Goal: Task Accomplishment & Management: Complete application form

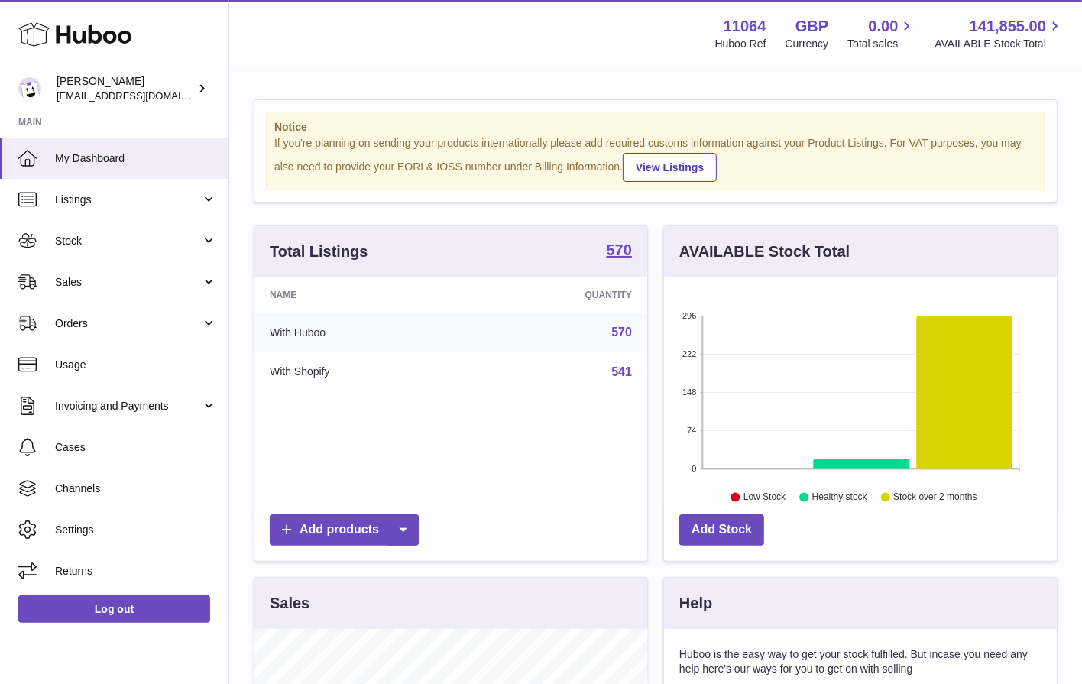
scroll to position [238, 393]
click at [155, 273] on link "Sales" at bounding box center [114, 281] width 228 height 41
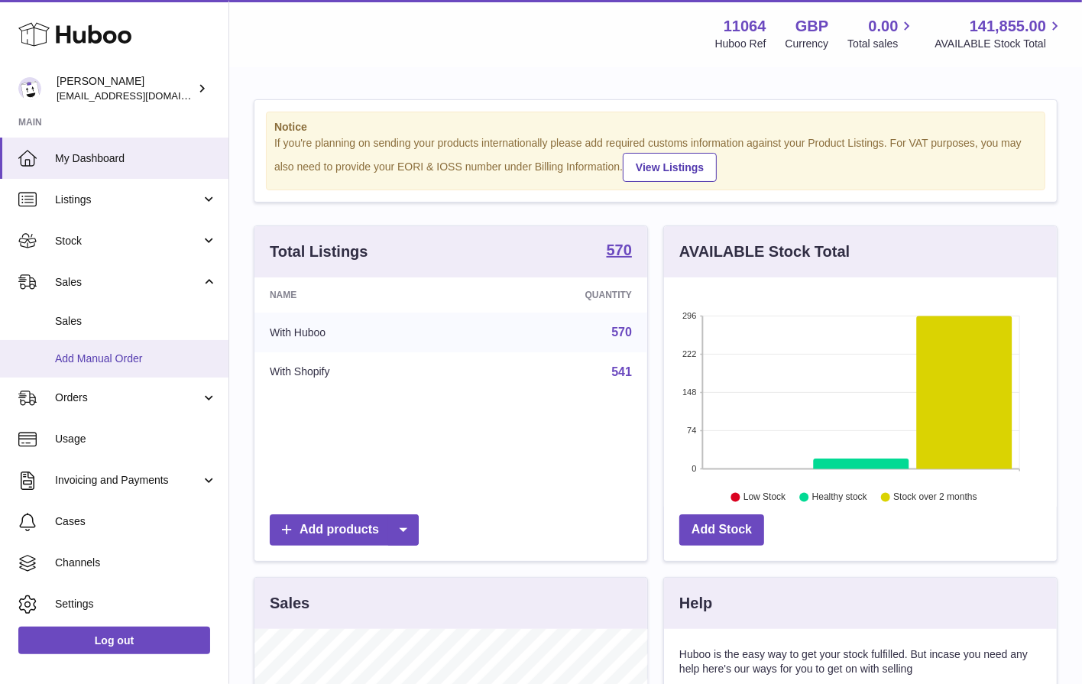
click at [159, 364] on span "Add Manual Order" at bounding box center [136, 358] width 162 height 15
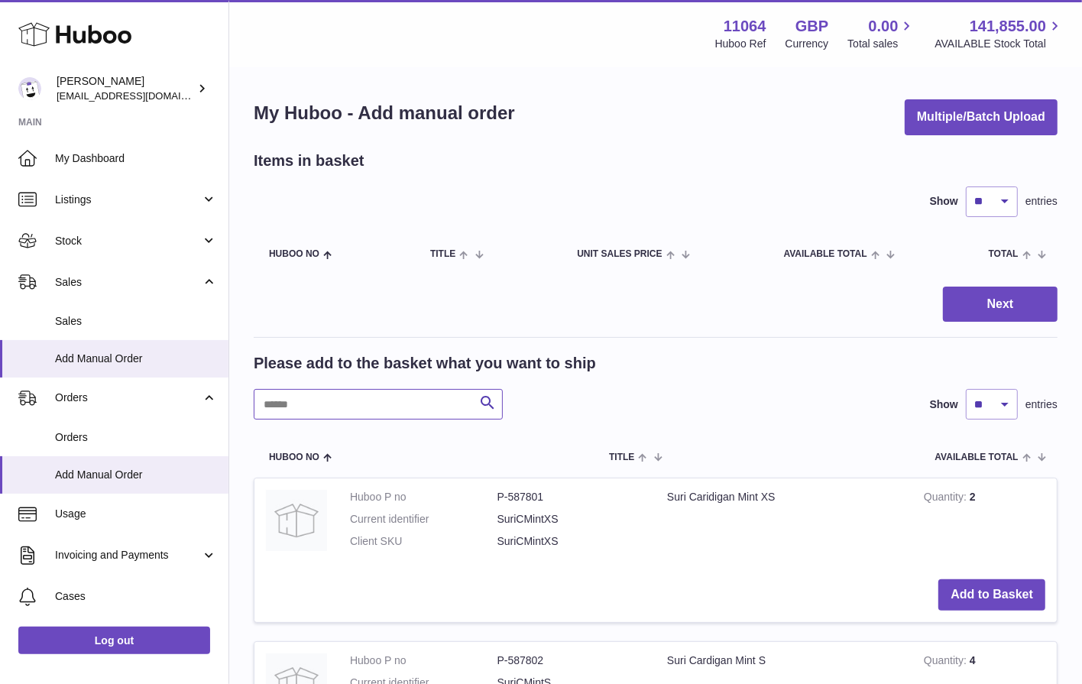
click at [331, 405] on input "text" at bounding box center [378, 404] width 249 height 31
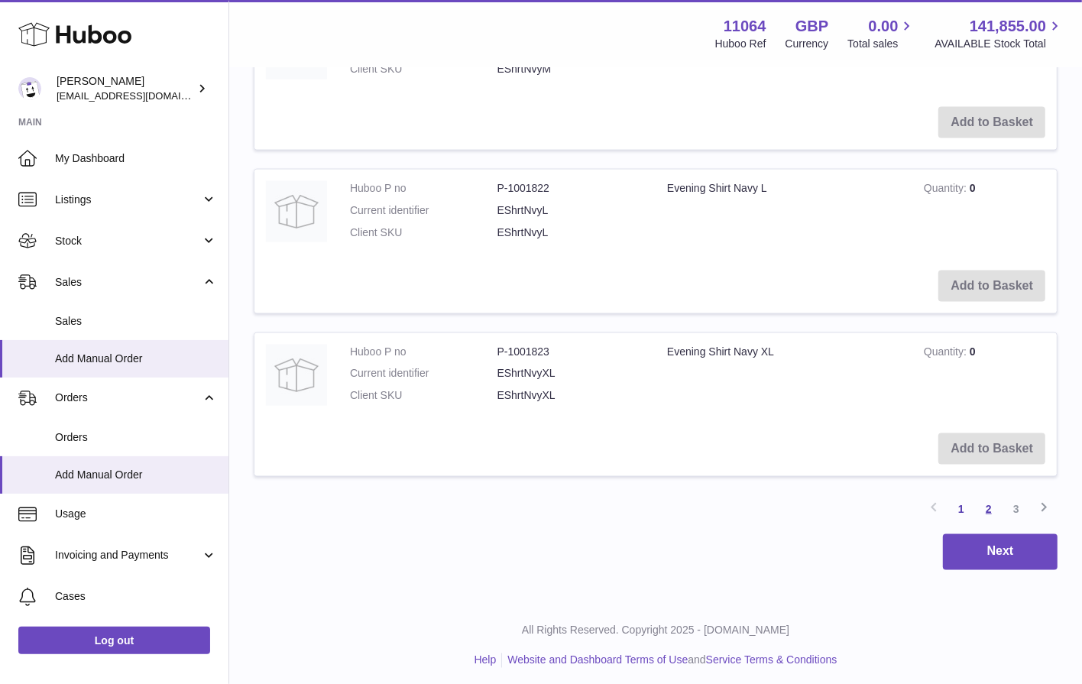
click at [979, 510] on link "2" at bounding box center [989, 509] width 28 height 28
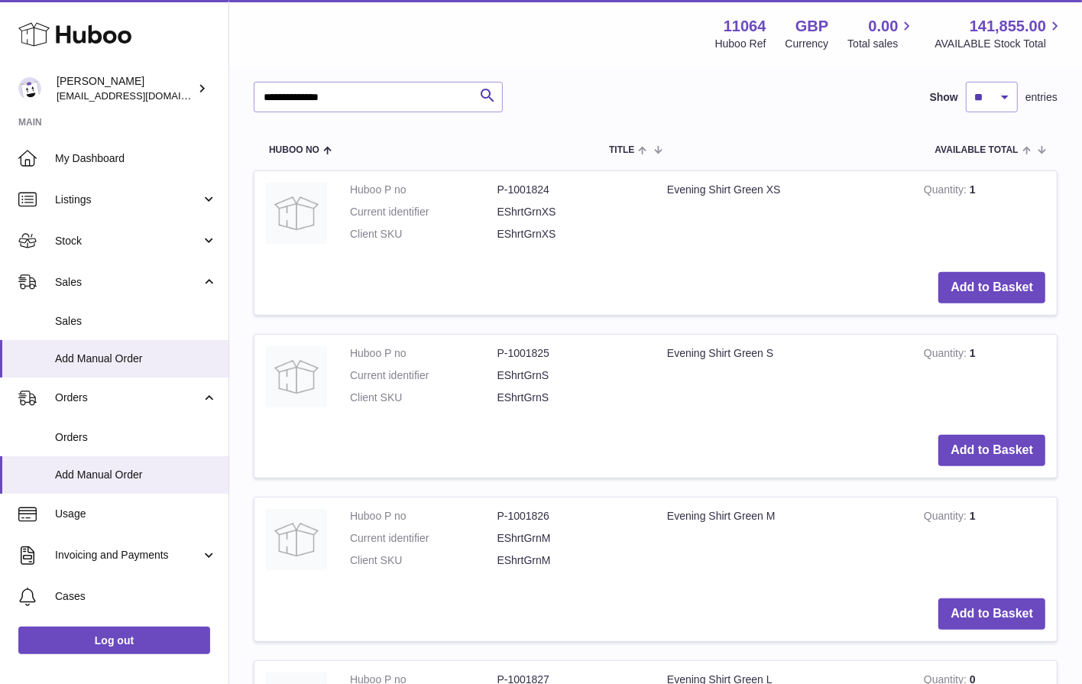
scroll to position [506, 0]
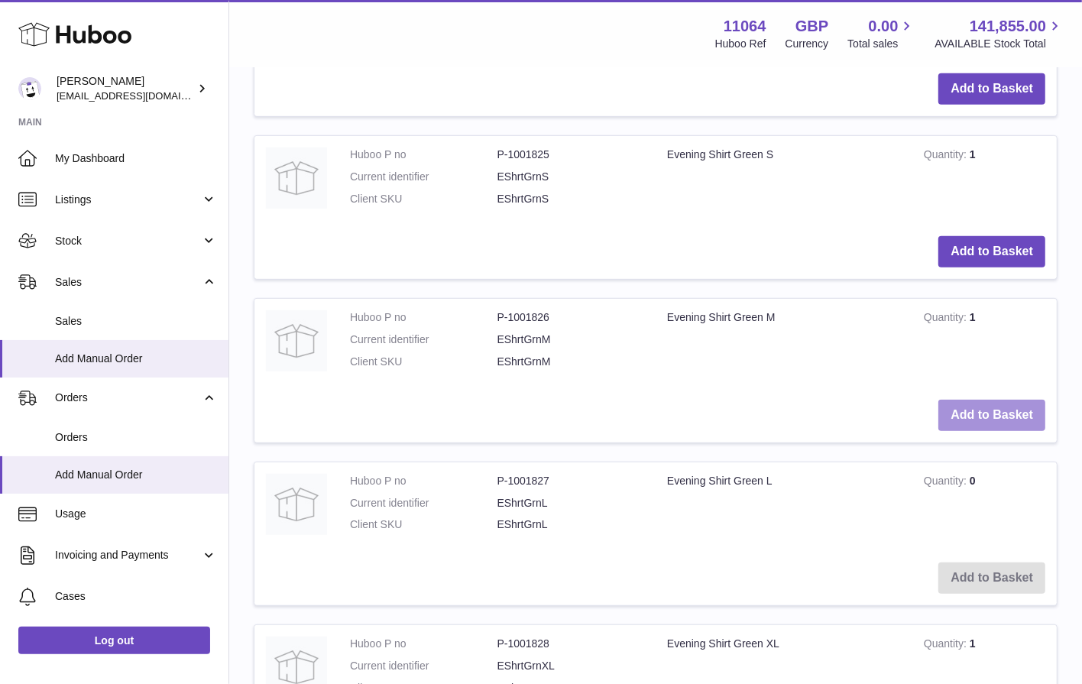
click at [989, 416] on button "Add to Basket" at bounding box center [991, 415] width 107 height 31
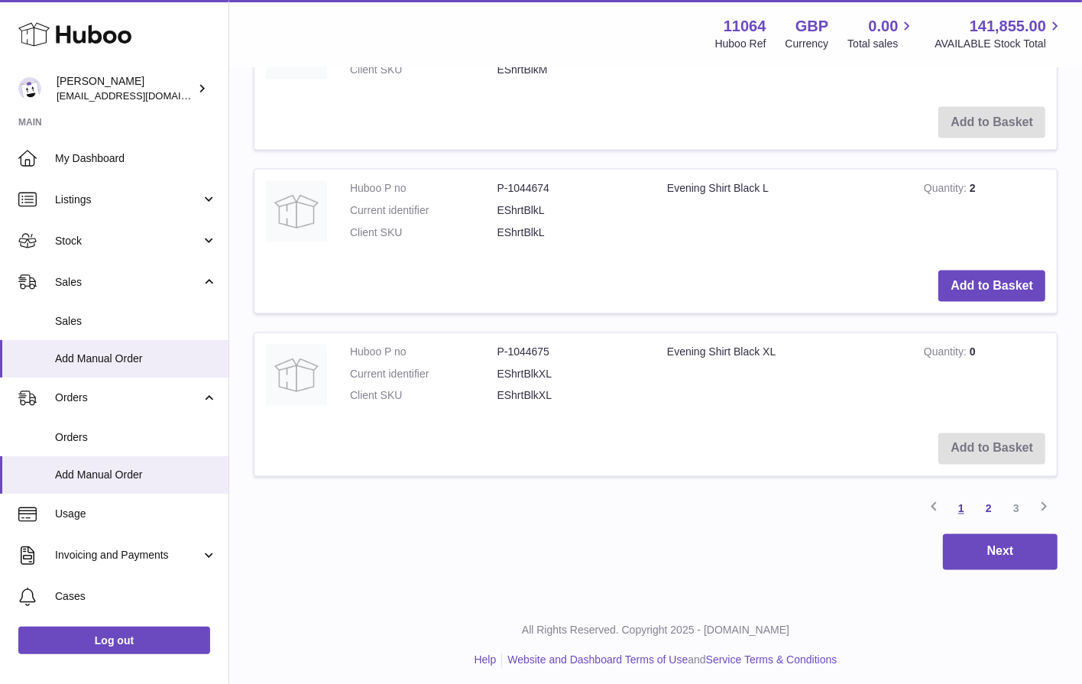
click at [960, 503] on link "1" at bounding box center [961, 509] width 28 height 28
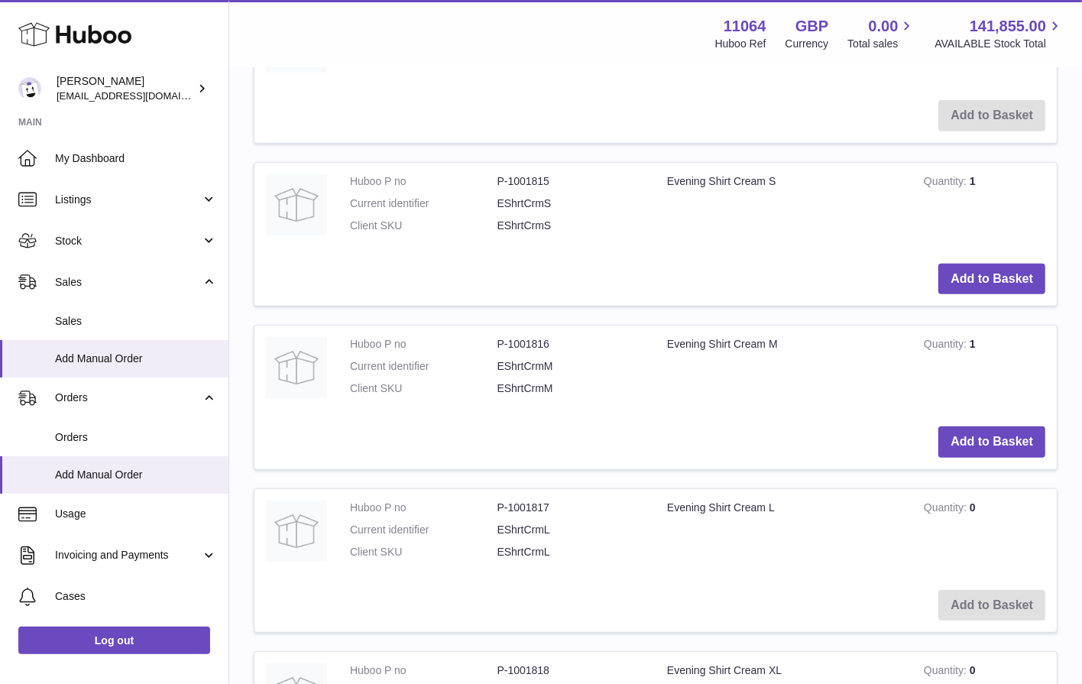
scroll to position [695, 0]
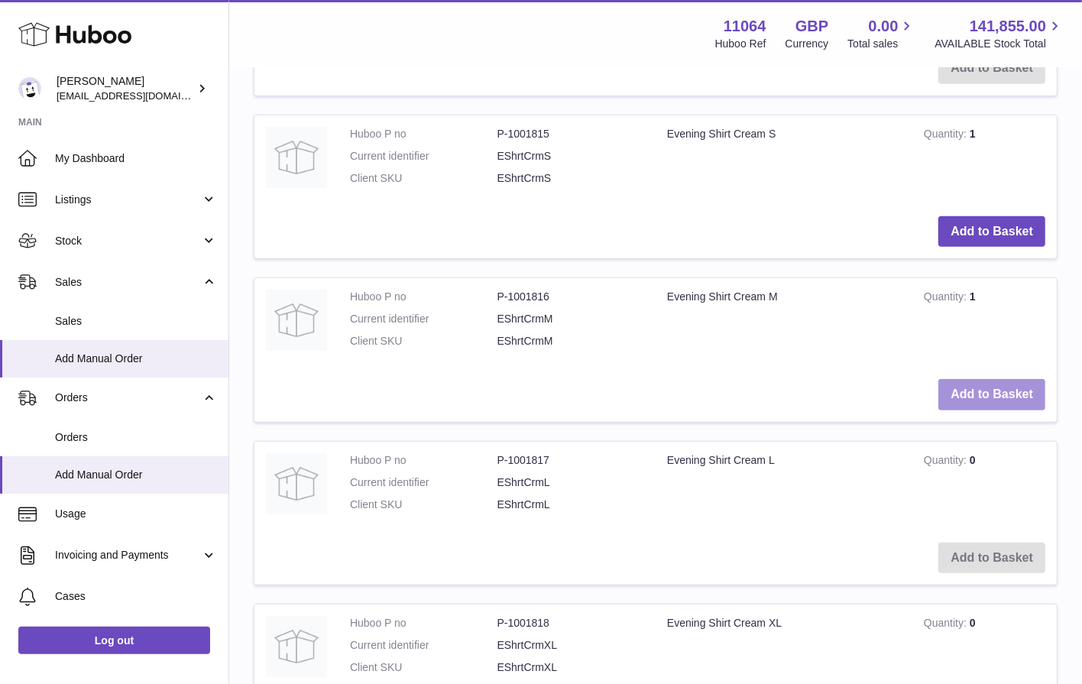
click at [1006, 391] on button "Add to Basket" at bounding box center [991, 394] width 107 height 31
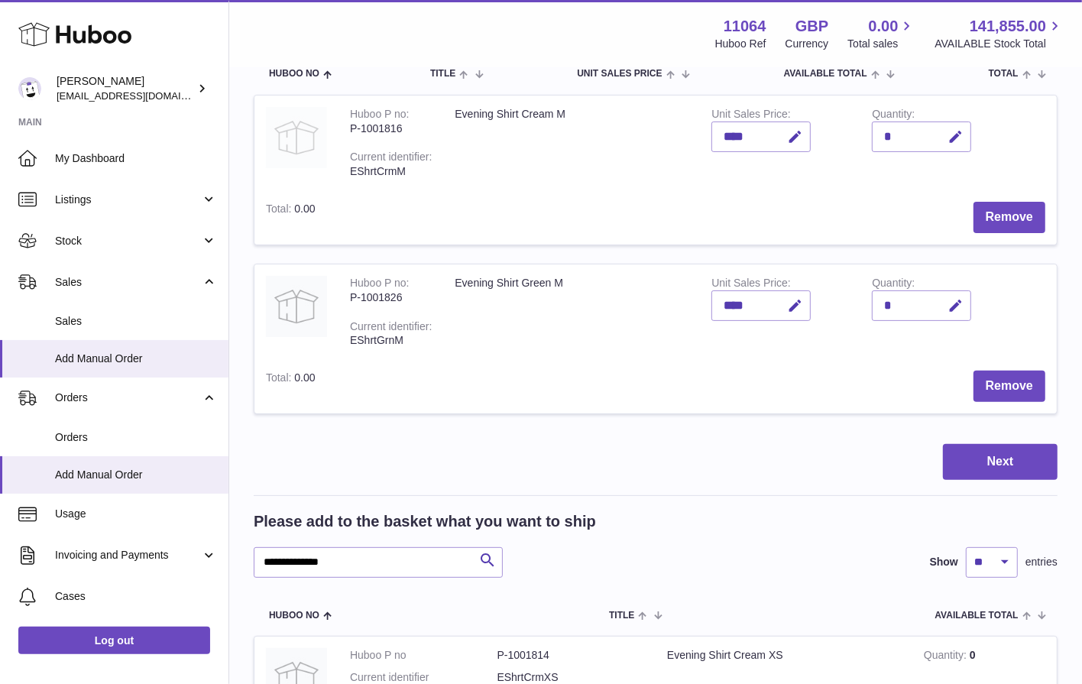
scroll to position [225, 0]
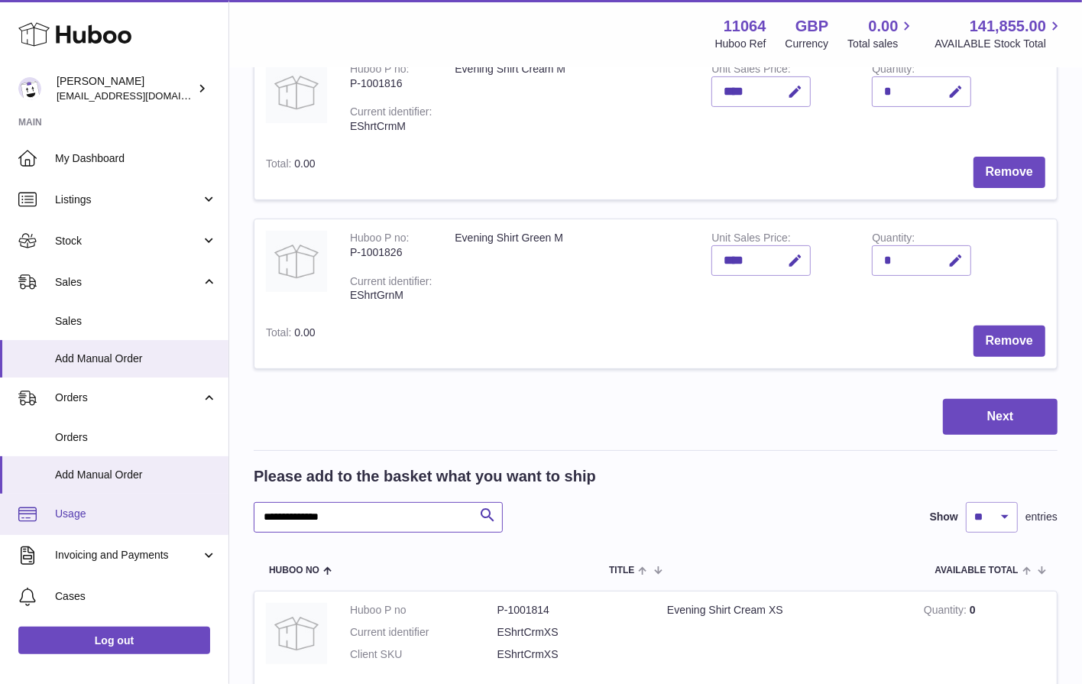
drag, startPoint x: 355, startPoint y: 516, endPoint x: 188, endPoint y: 502, distance: 167.1
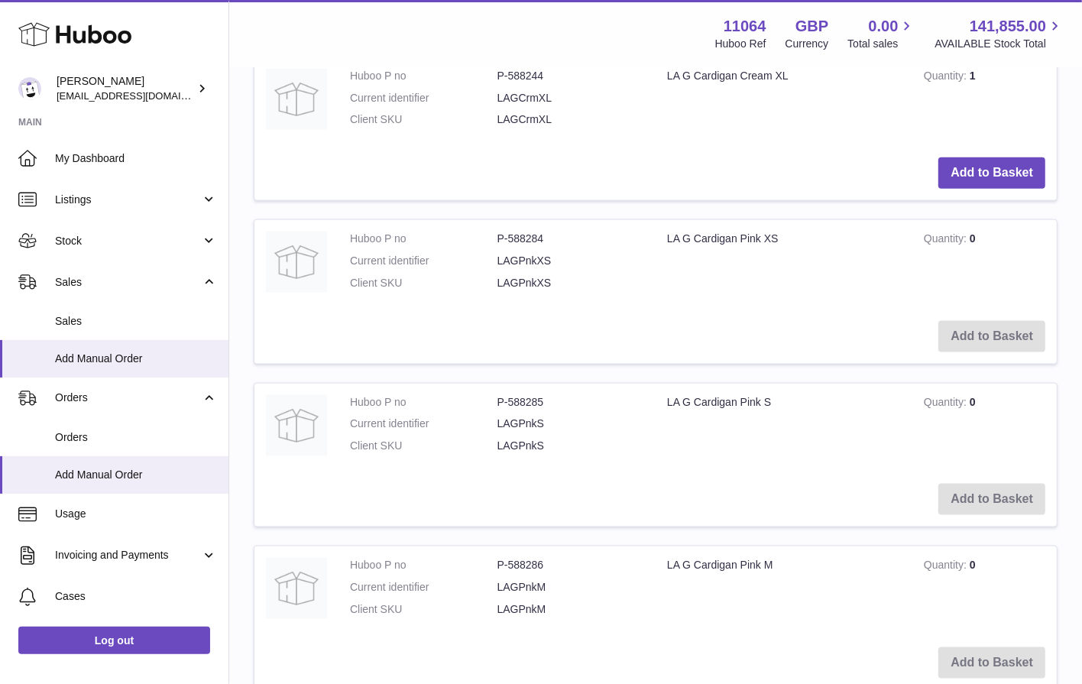
scroll to position [1951, 0]
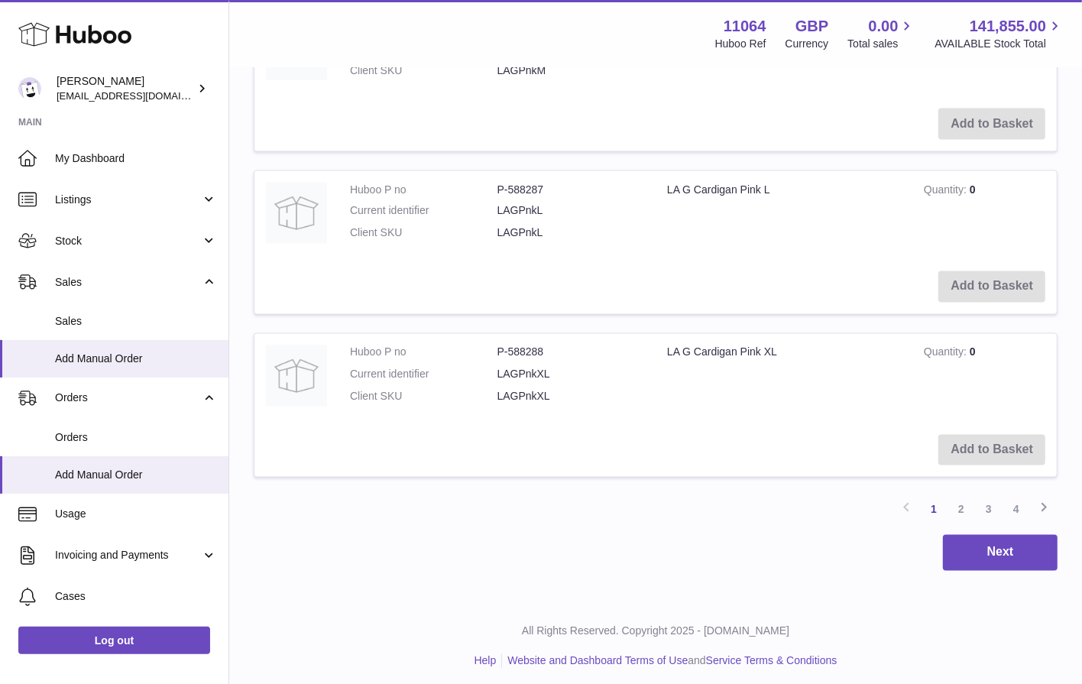
click at [958, 503] on link "2" at bounding box center [961, 510] width 28 height 28
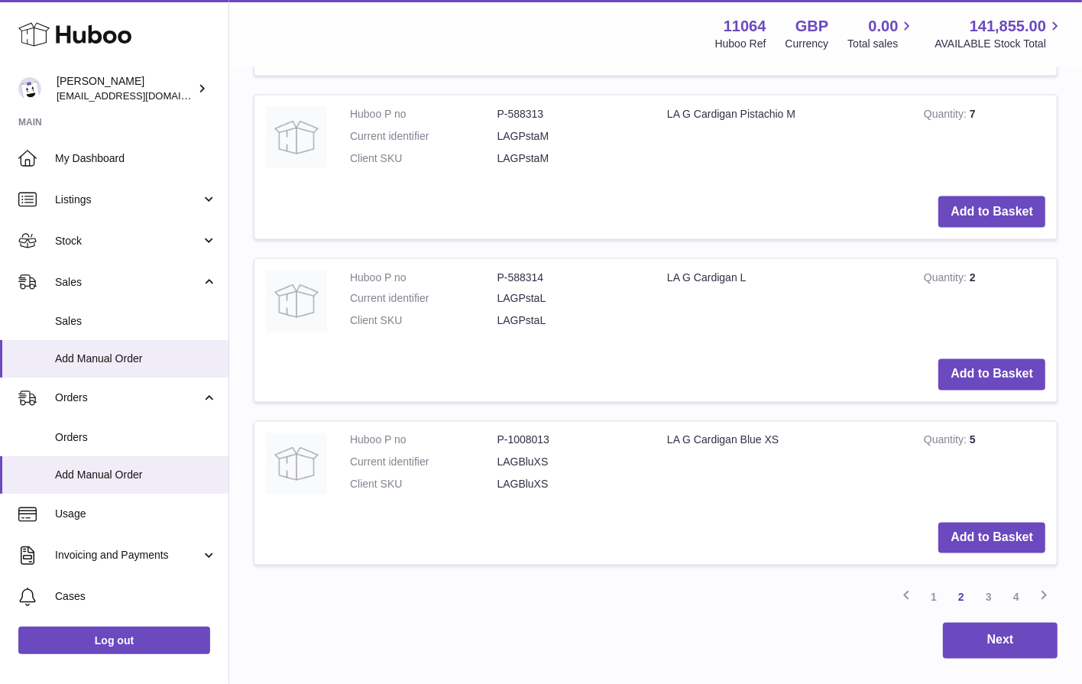
scroll to position [1951, 0]
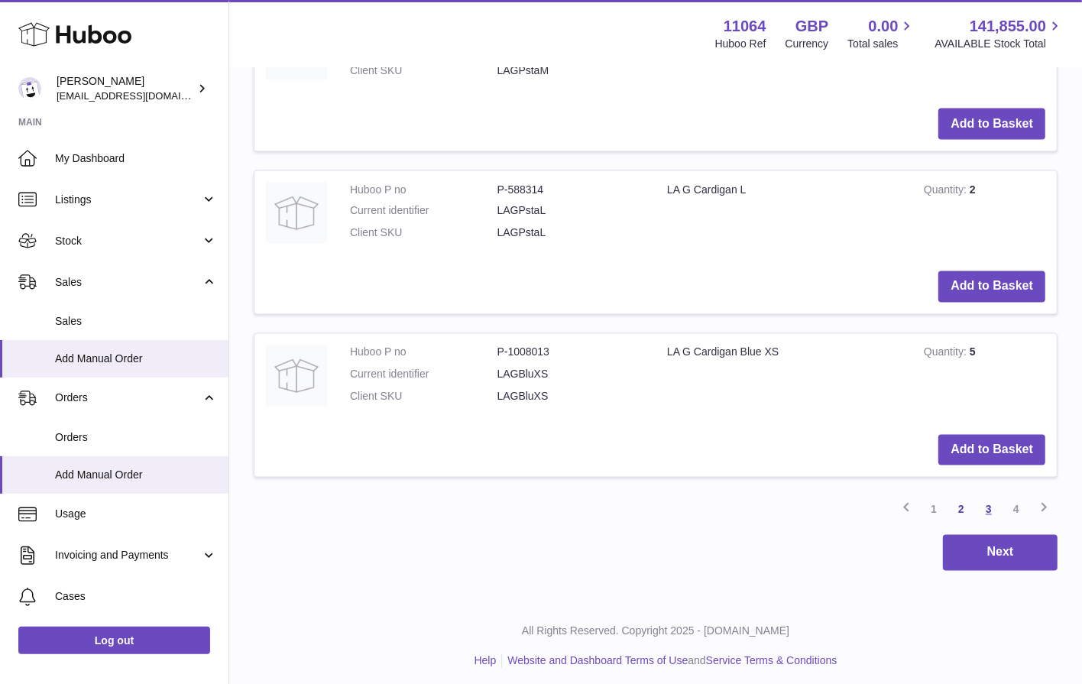
click at [996, 505] on link "3" at bounding box center [989, 510] width 28 height 28
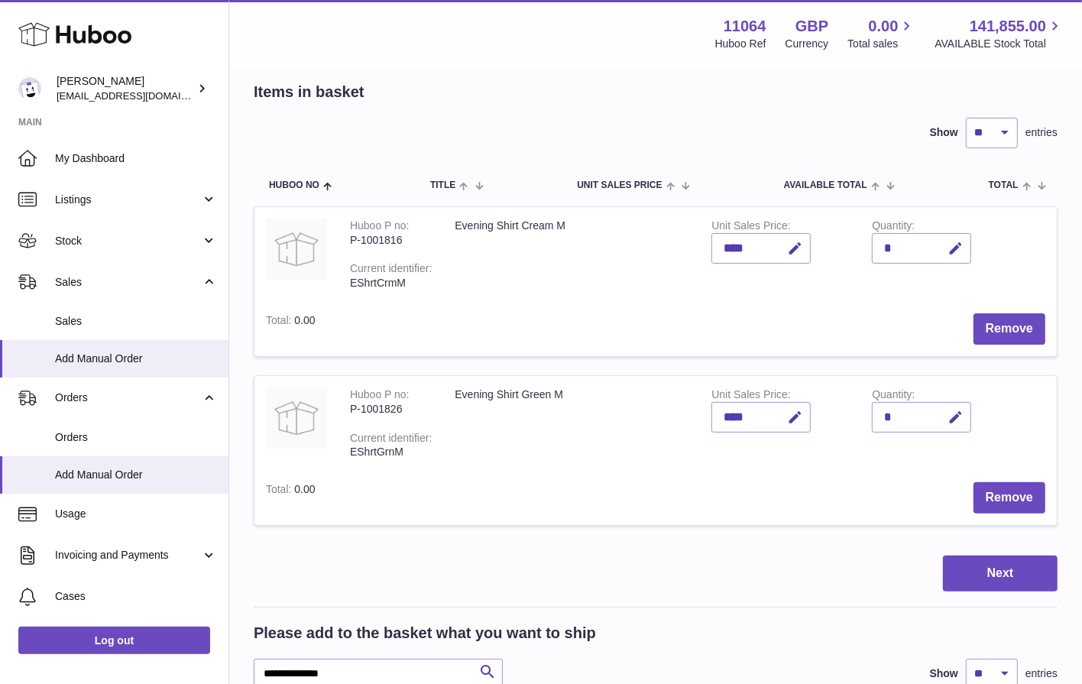
scroll to position [378, 0]
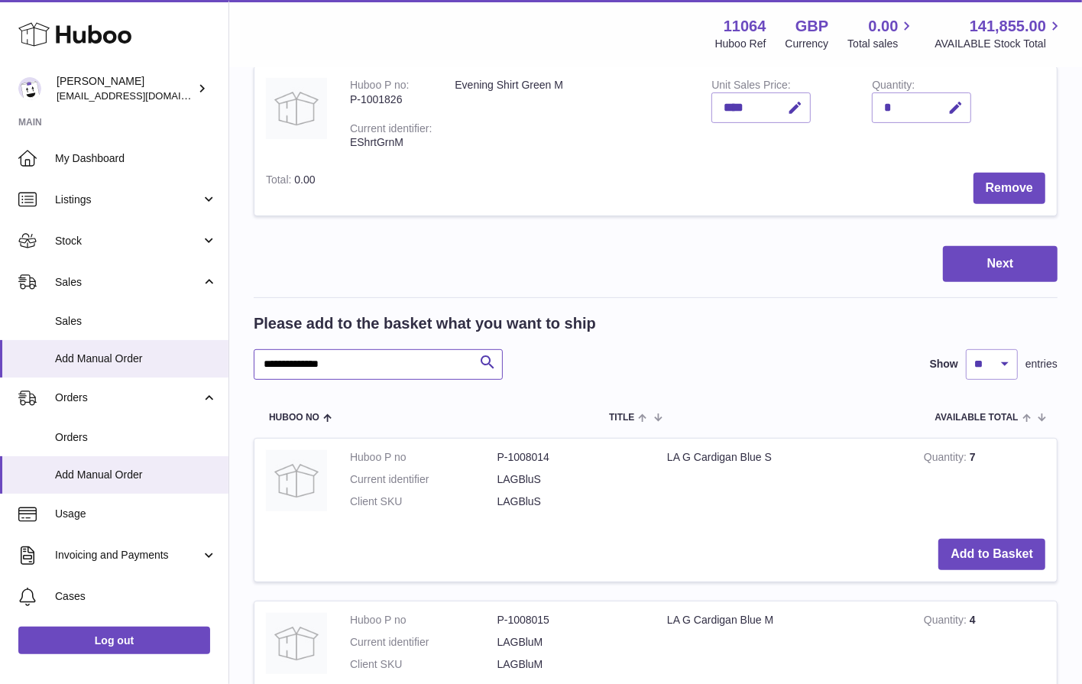
click at [374, 361] on input "**********" at bounding box center [378, 364] width 249 height 31
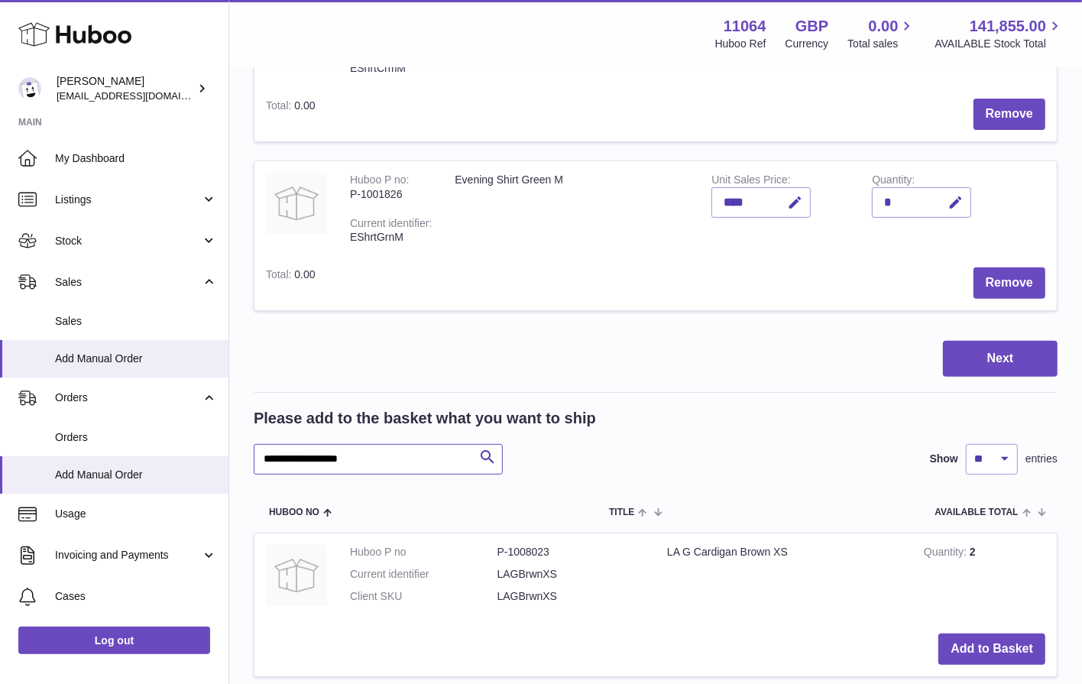
scroll to position [290, 0]
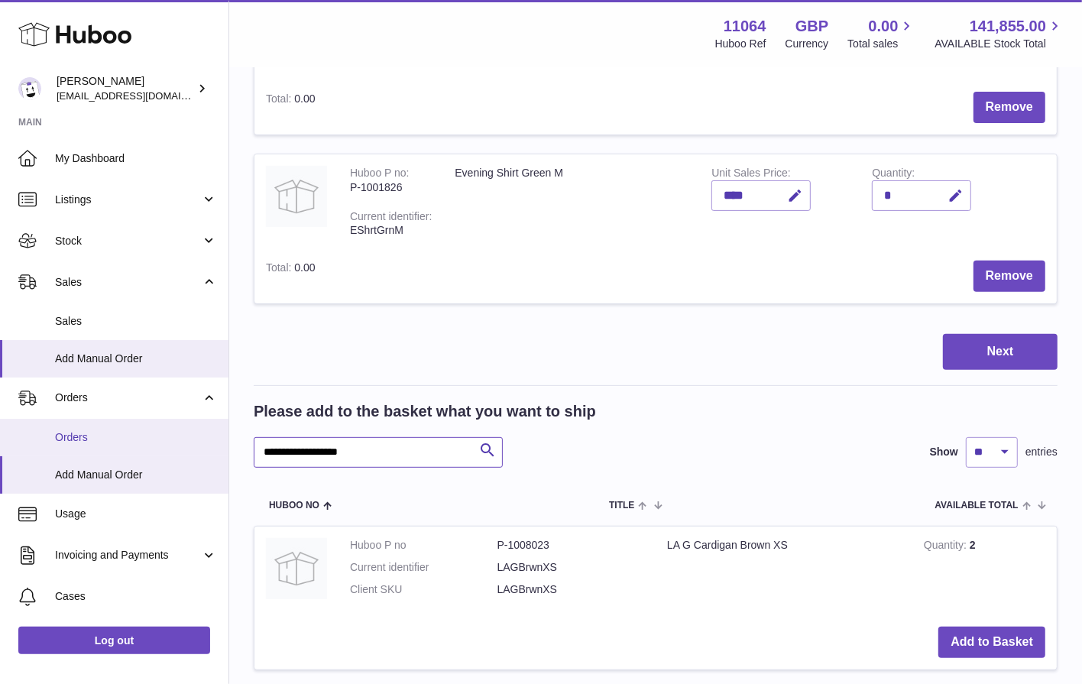
drag, startPoint x: 374, startPoint y: 445, endPoint x: 202, endPoint y: 452, distance: 171.3
click at [202, 453] on div "Huboo Isabella Michell imichellrs@gmail.com Main My Dashboard Listings Not with…" at bounding box center [541, 604] width 1082 height 1788
type input "********"
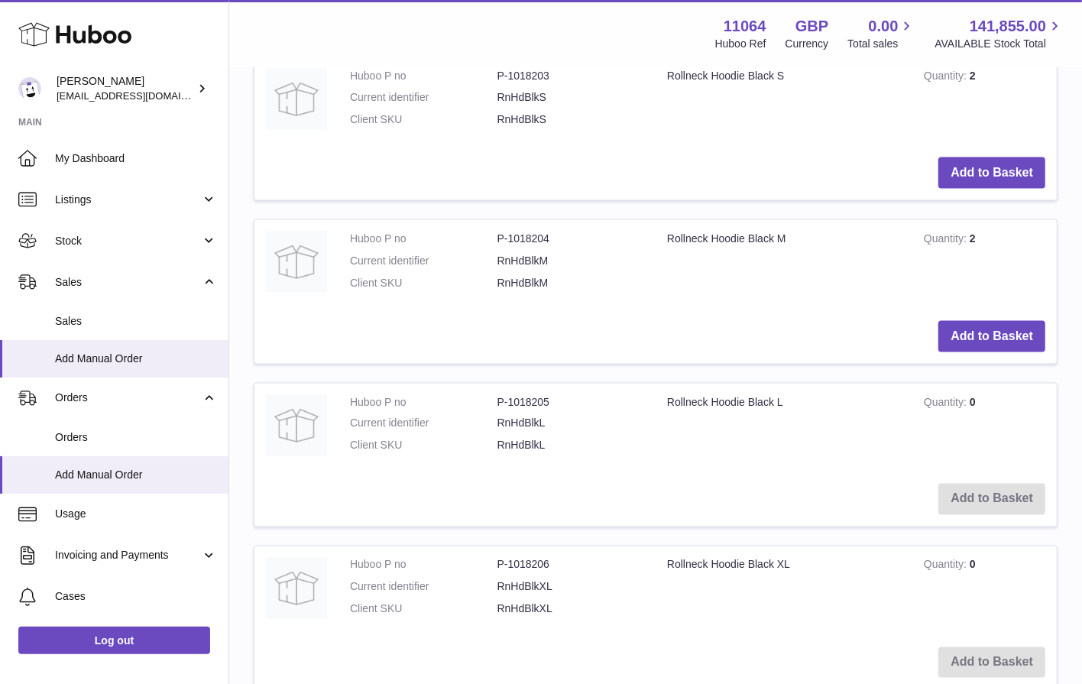
scroll to position [1727, 0]
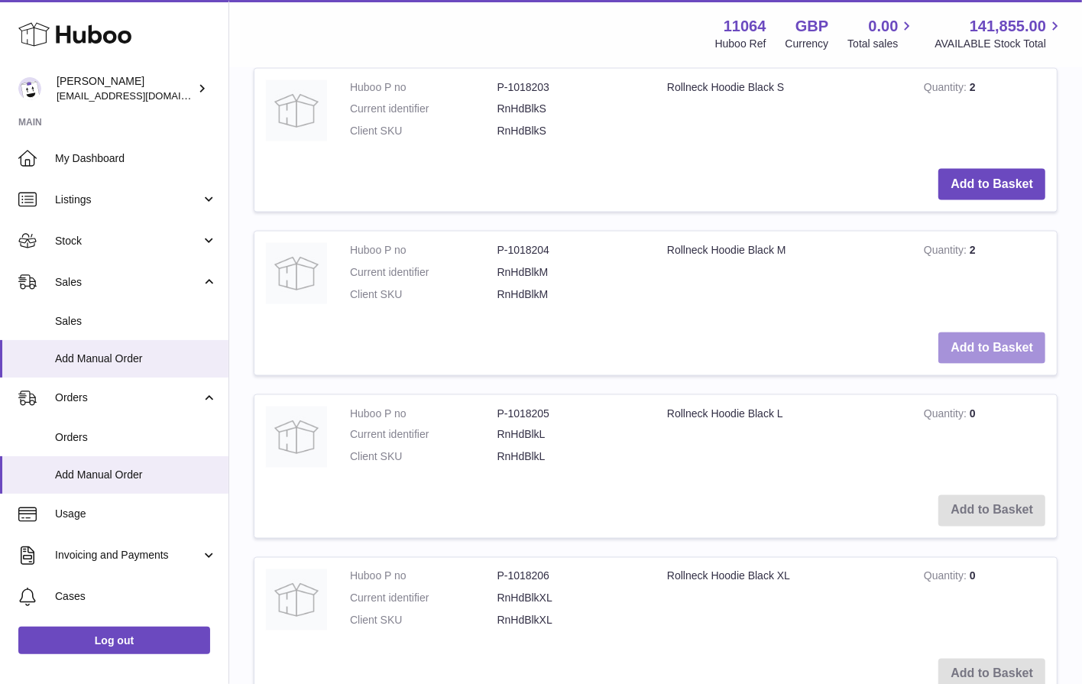
click at [1008, 341] on button "Add to Basket" at bounding box center [991, 347] width 107 height 31
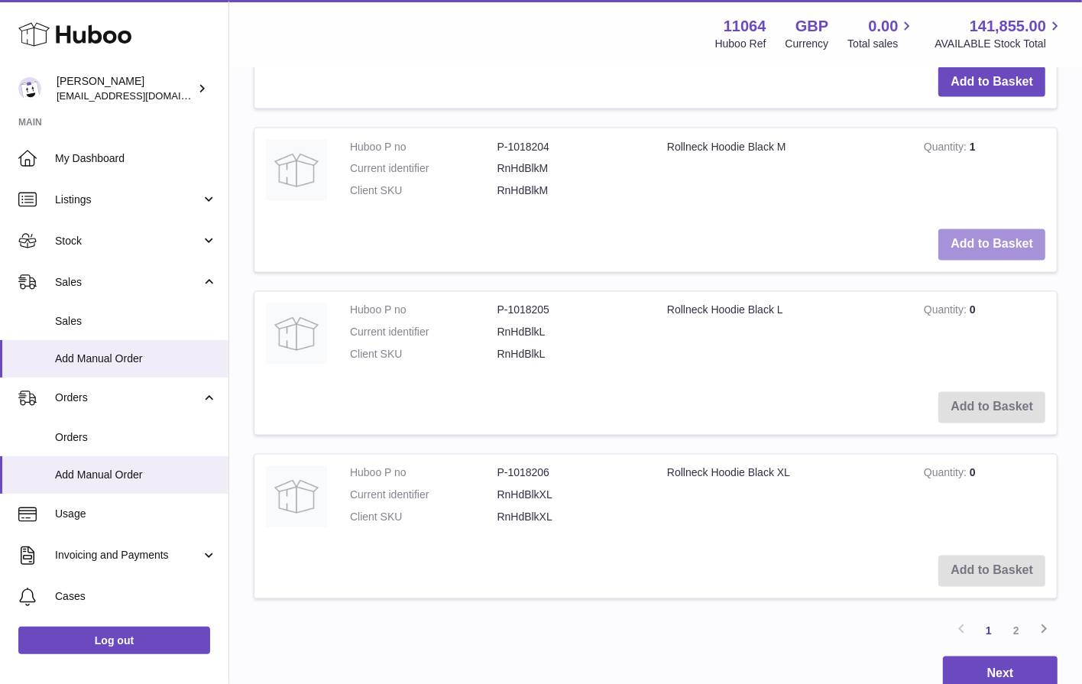
scroll to position [2120, 0]
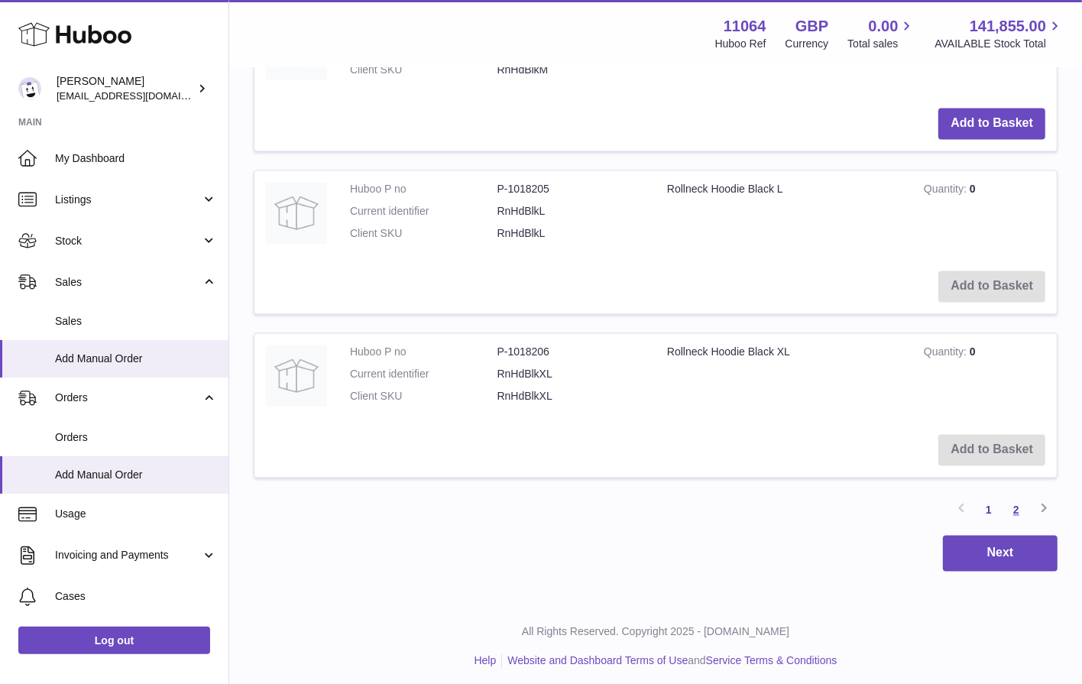
click at [1022, 497] on link "2" at bounding box center [1016, 511] width 28 height 28
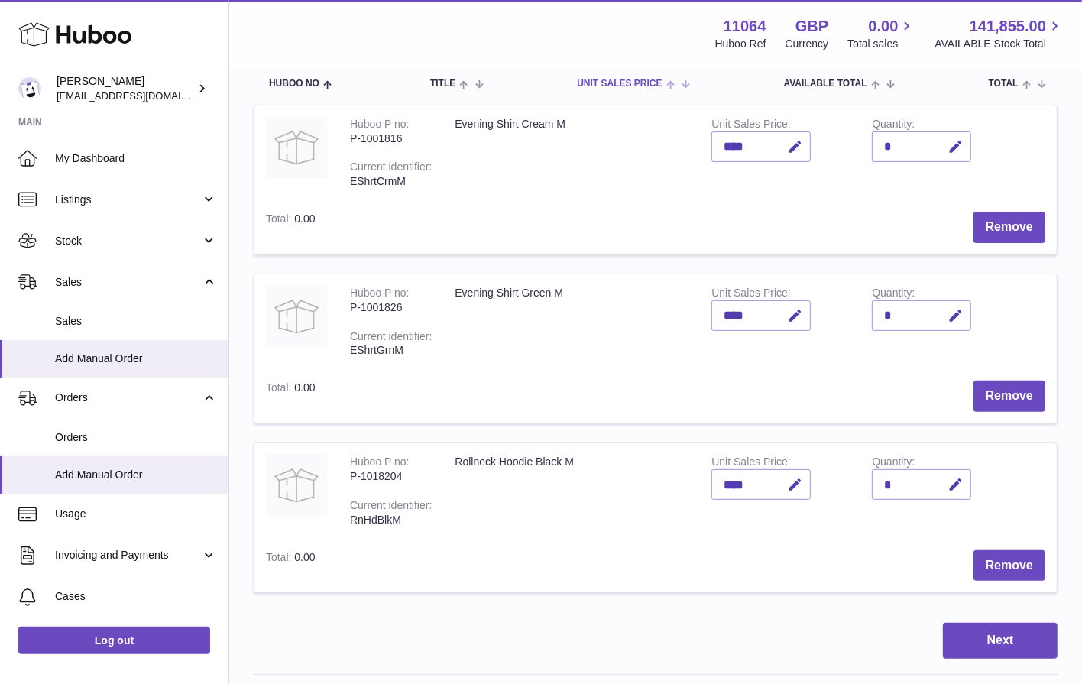
scroll to position [174, 0]
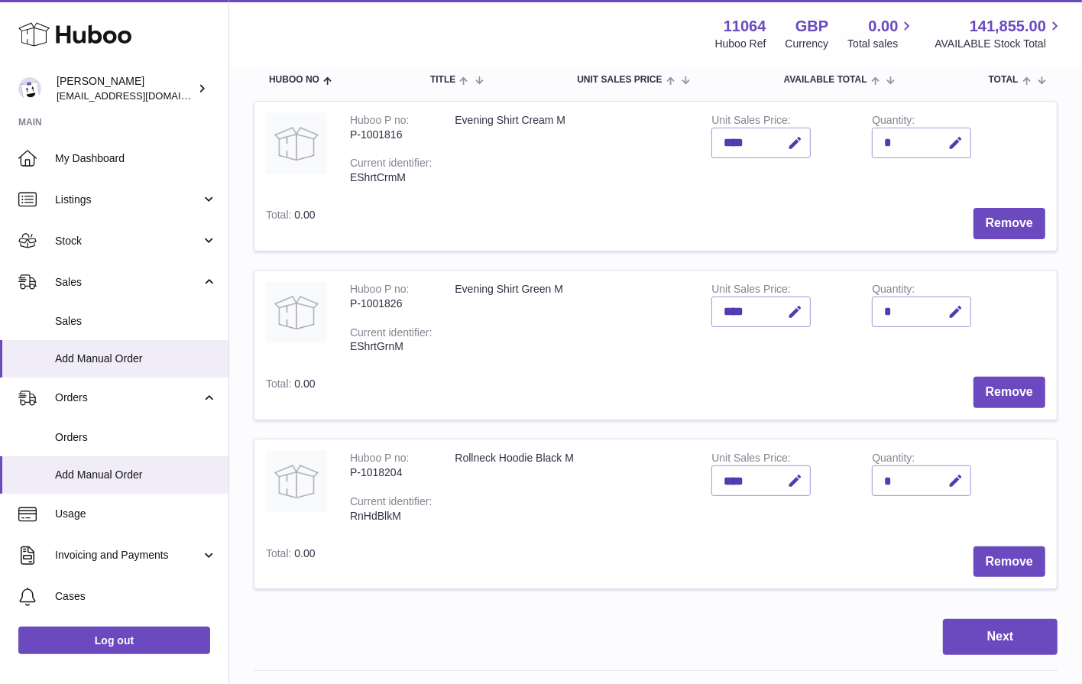
click at [592, 441] on td "Rollneck Hoodie Black M" at bounding box center [571, 486] width 257 height 95
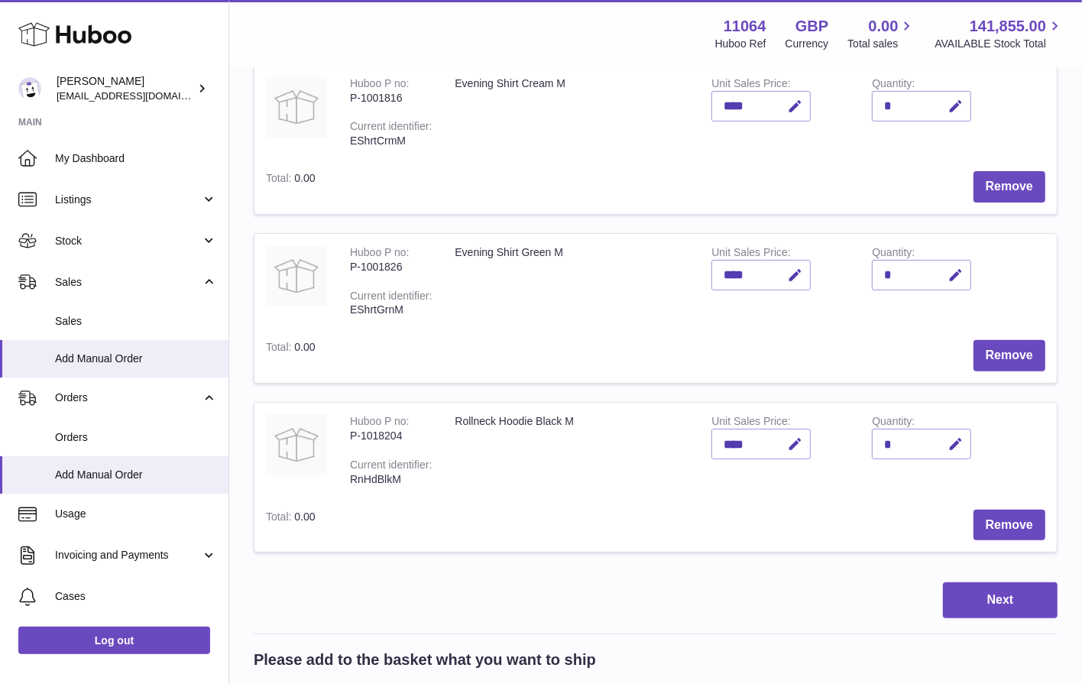
scroll to position [212, 0]
click at [1009, 601] on button "Next" at bounding box center [1000, 599] width 115 height 36
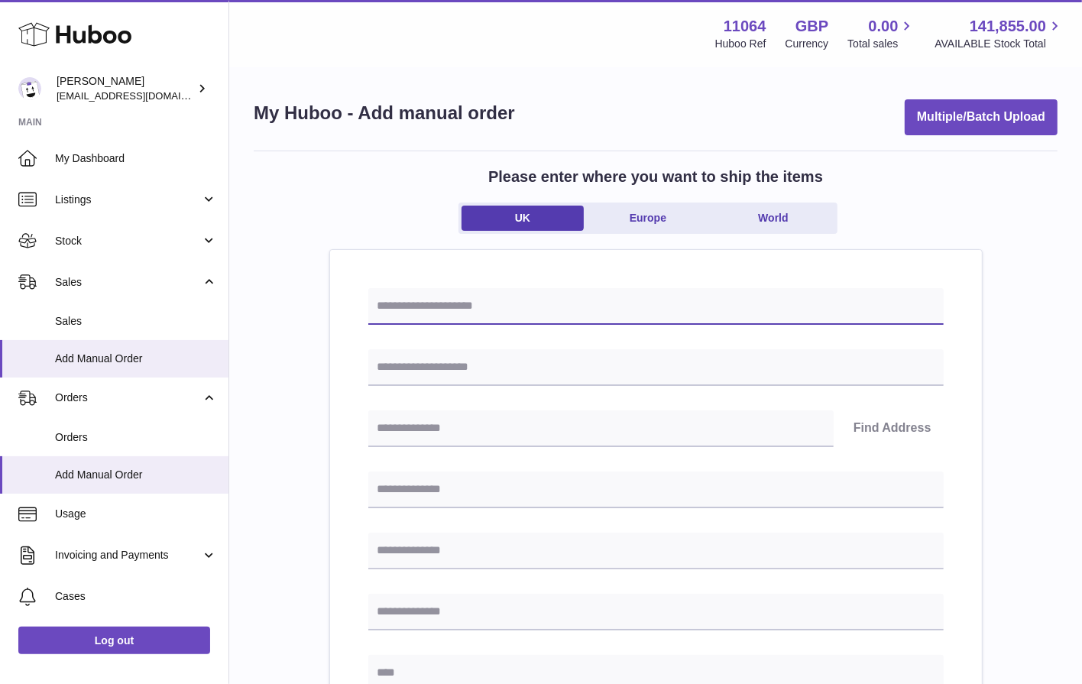
click at [633, 315] on input "text" at bounding box center [655, 306] width 575 height 37
type input "*"
type input "**********"
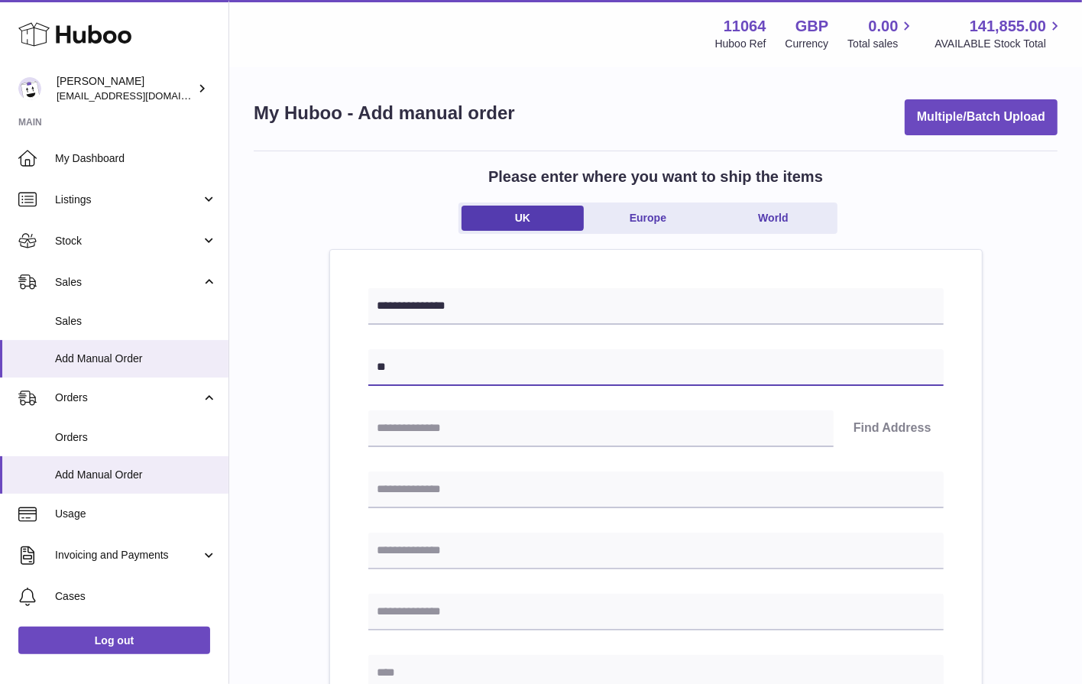
type input "*"
type input "**********"
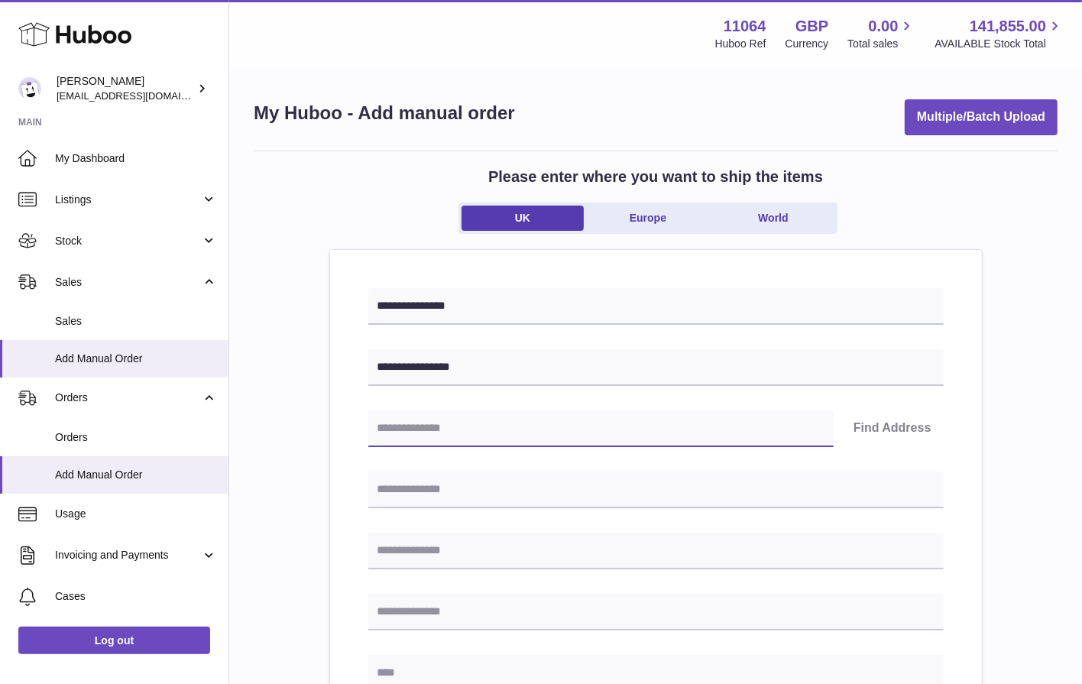
click at [564, 415] on input "text" at bounding box center [600, 428] width 465 height 37
type input "********"
click at [907, 432] on button "Find Address" at bounding box center [892, 428] width 102 height 37
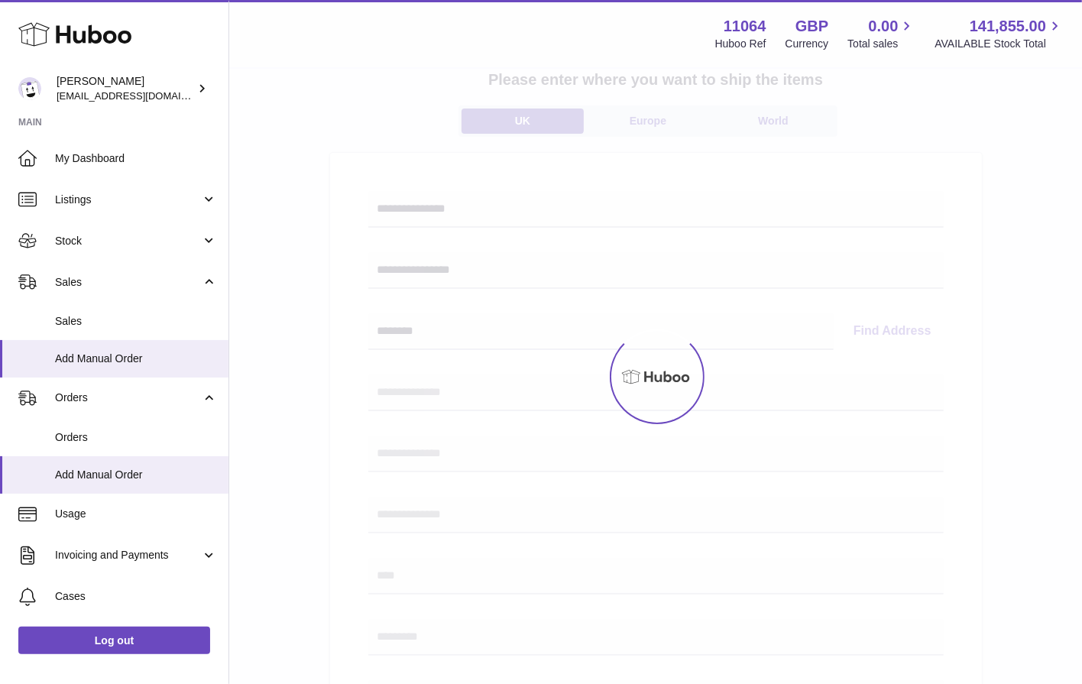
scroll to position [115, 0]
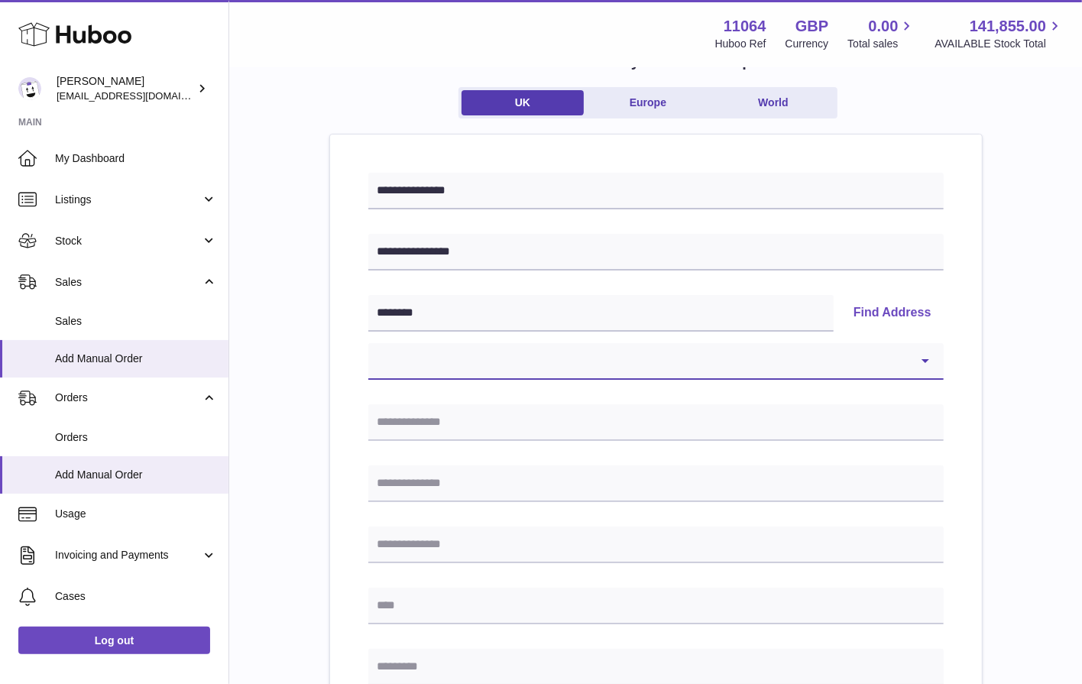
click at [776, 365] on select "**********" at bounding box center [655, 361] width 575 height 37
select select "**"
click at [368, 343] on select "**********" at bounding box center [655, 361] width 575 height 37
type input "**********"
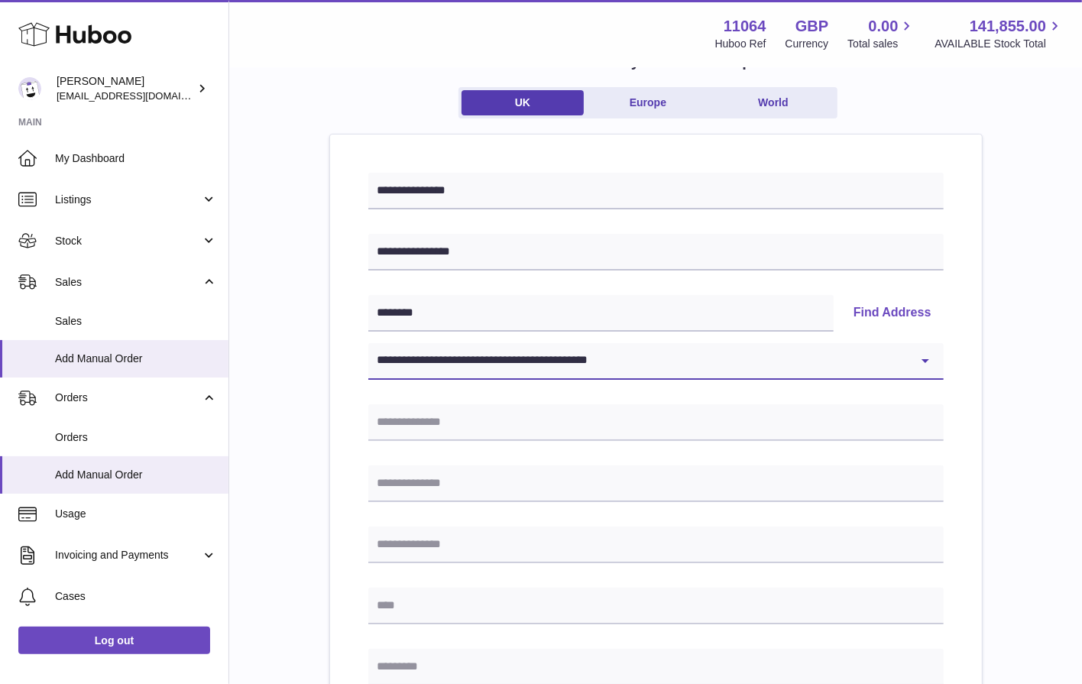
type input "******"
type input "********"
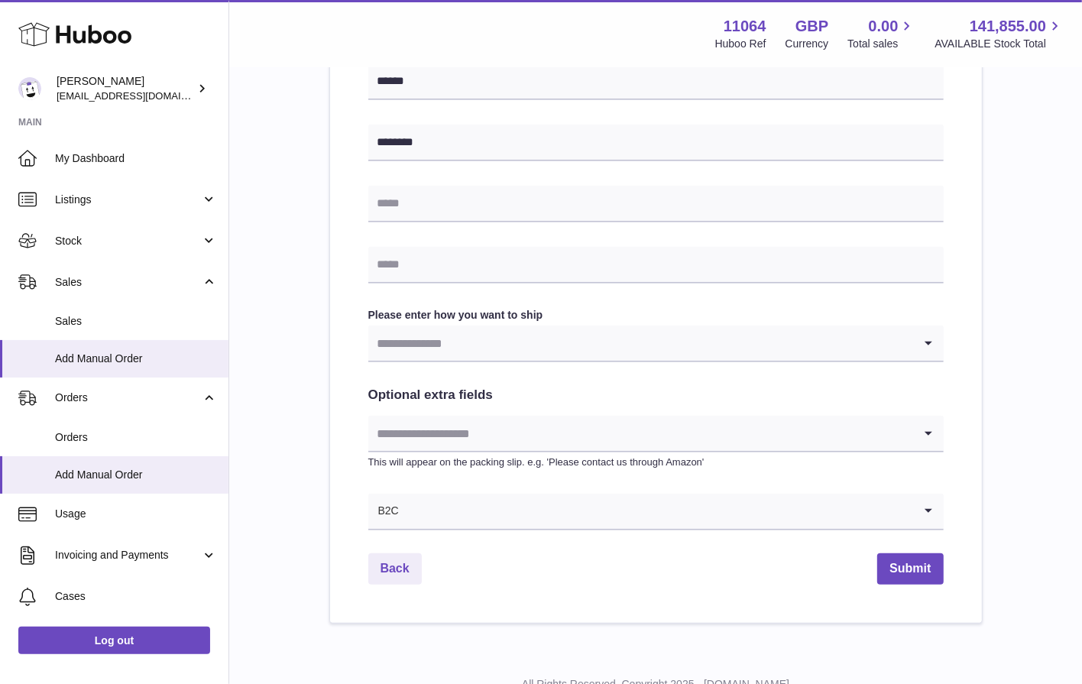
scroll to position [643, 0]
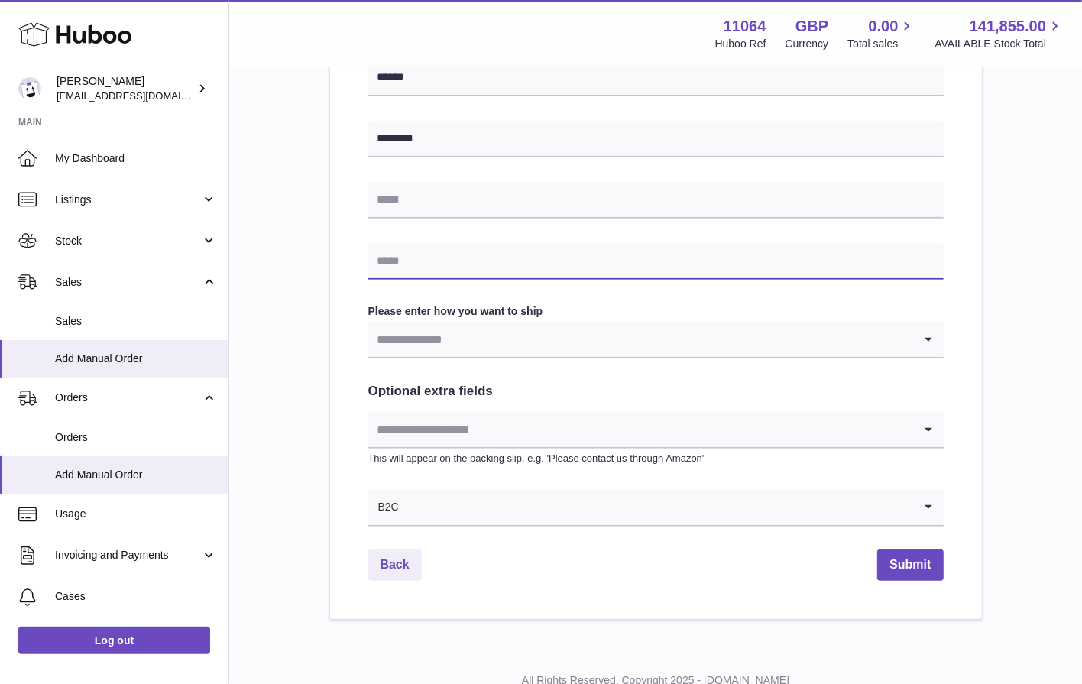
click at [506, 266] on input "text" at bounding box center [655, 261] width 575 height 37
type input "**********"
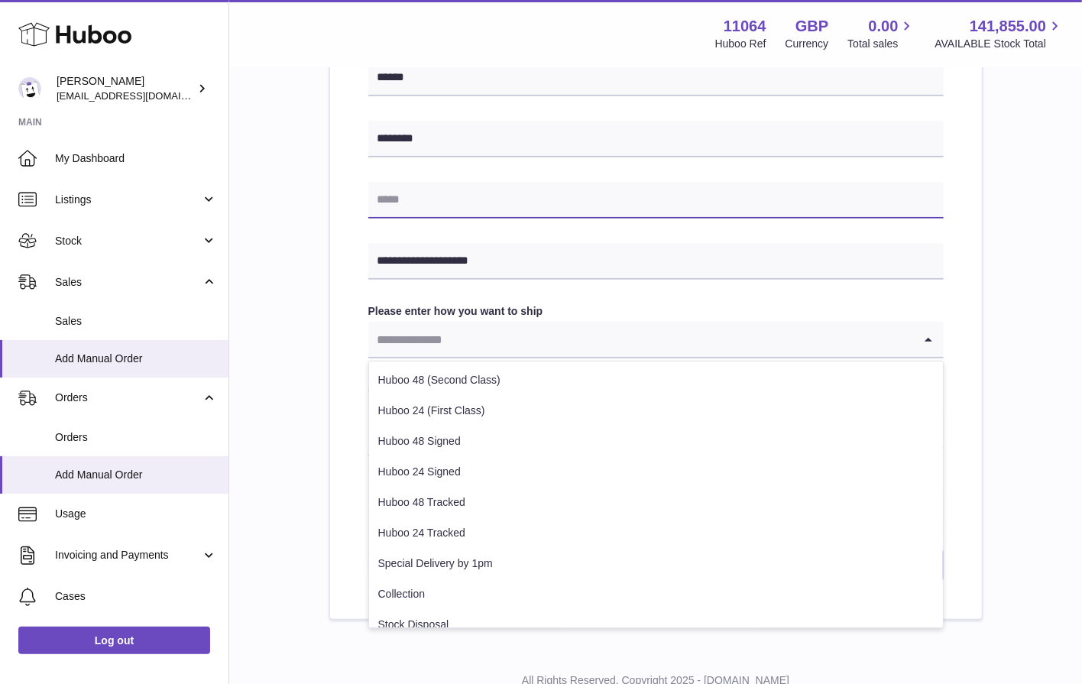
click at [487, 208] on input "text" at bounding box center [655, 200] width 575 height 37
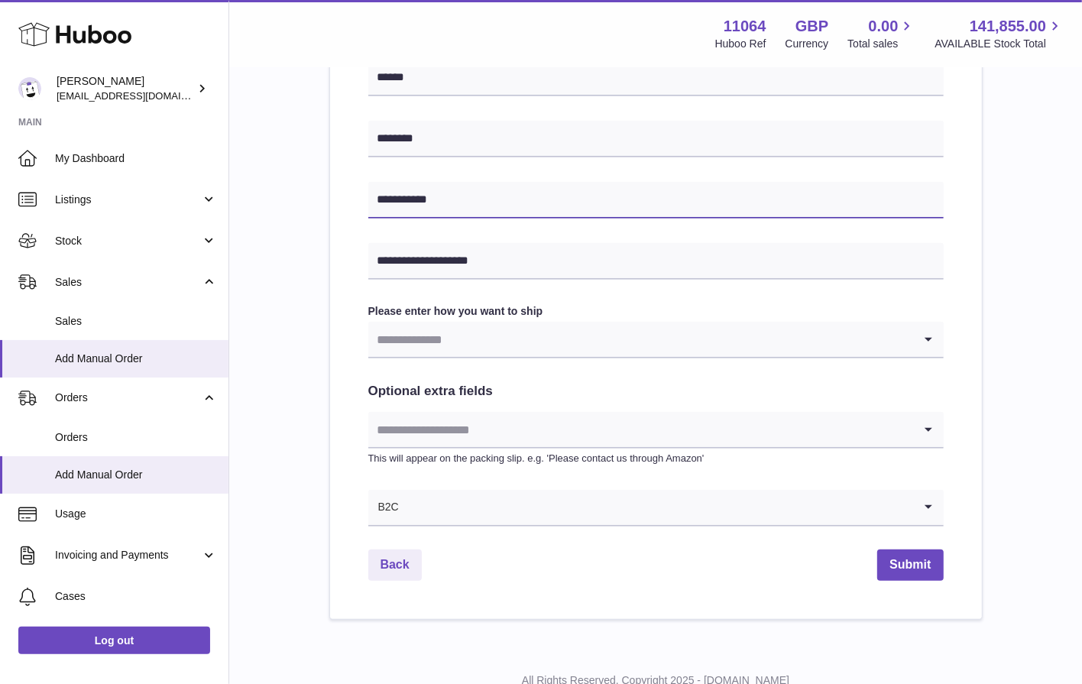
type input "**********"
click at [884, 286] on div "**********" at bounding box center [655, 86] width 575 height 882
click at [746, 334] on input "Search for option" at bounding box center [640, 339] width 545 height 35
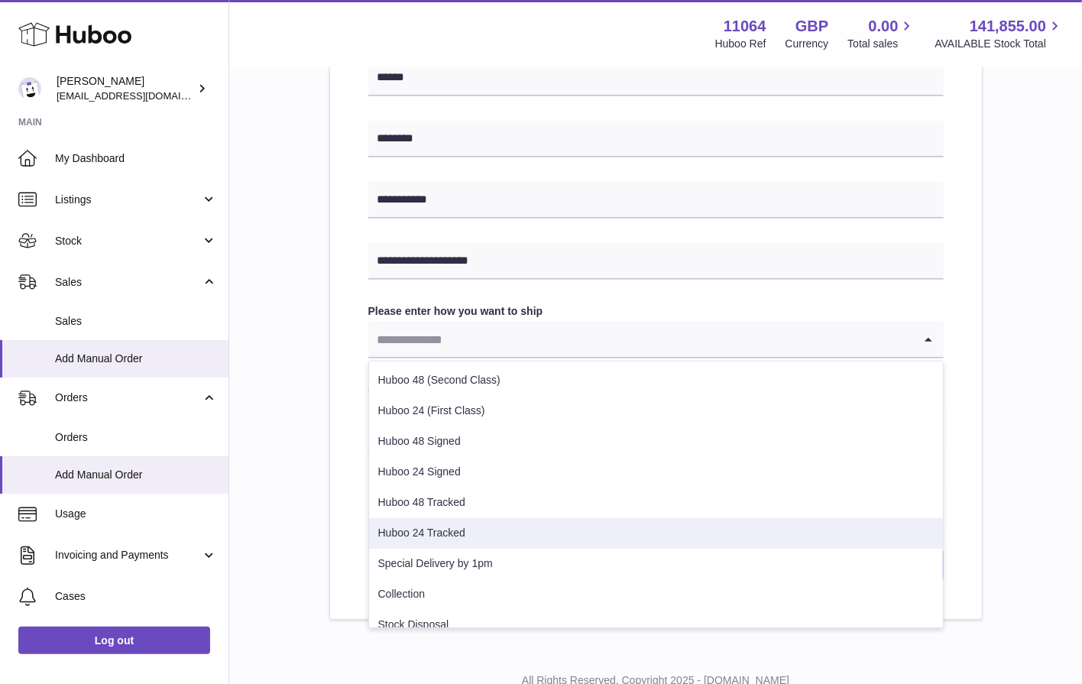
click at [619, 531] on li "Huboo 24 Tracked" at bounding box center [656, 533] width 574 height 31
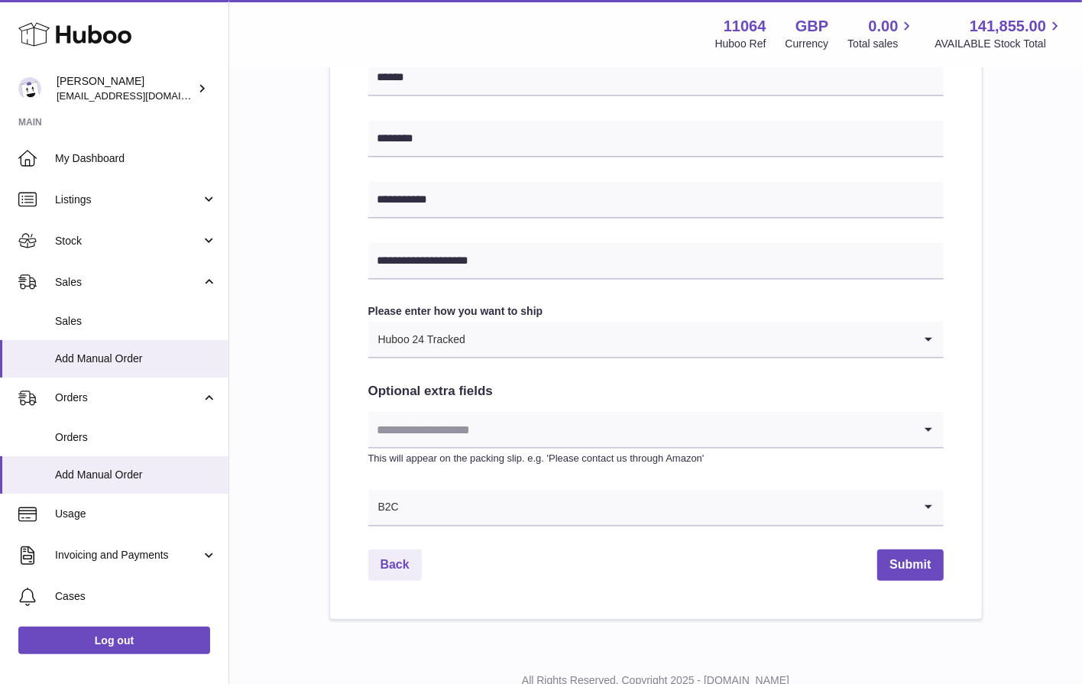
click at [924, 381] on div "**********" at bounding box center [655, 86] width 575 height 882
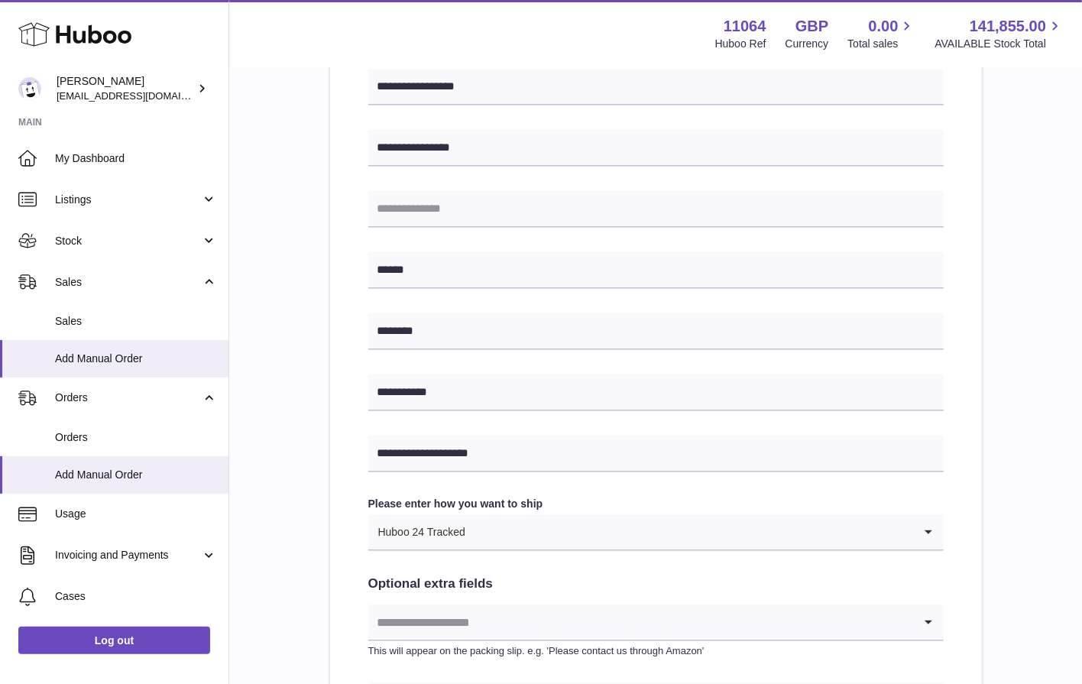
scroll to position [588, 0]
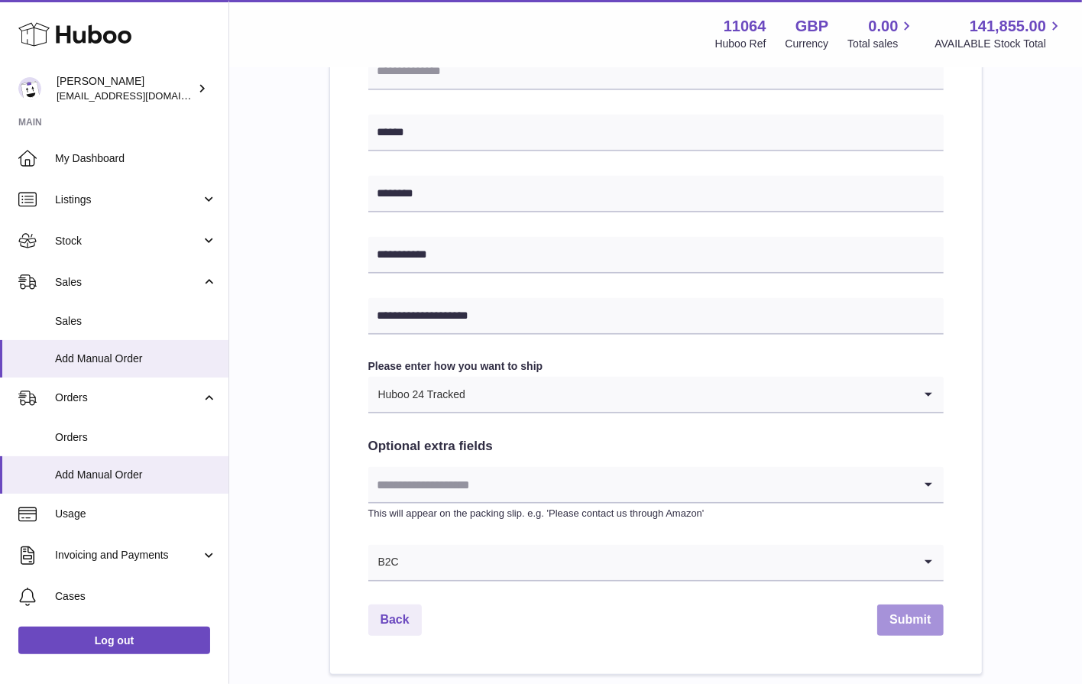
click at [928, 627] on button "Submit" at bounding box center [910, 619] width 66 height 31
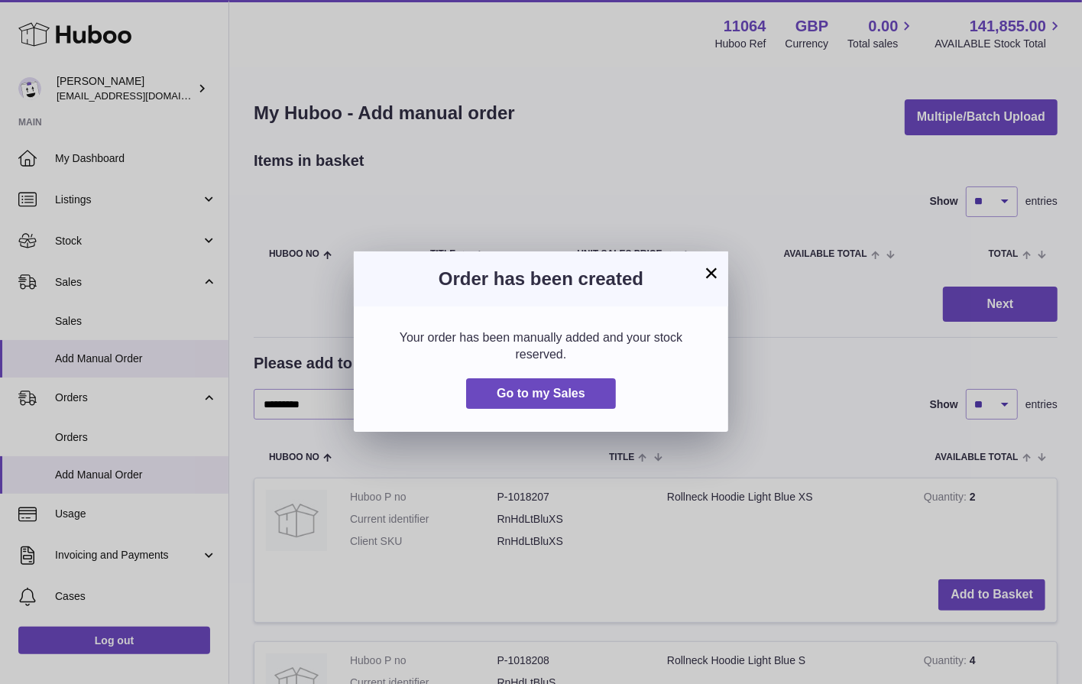
click at [715, 271] on button "×" at bounding box center [711, 273] width 18 height 18
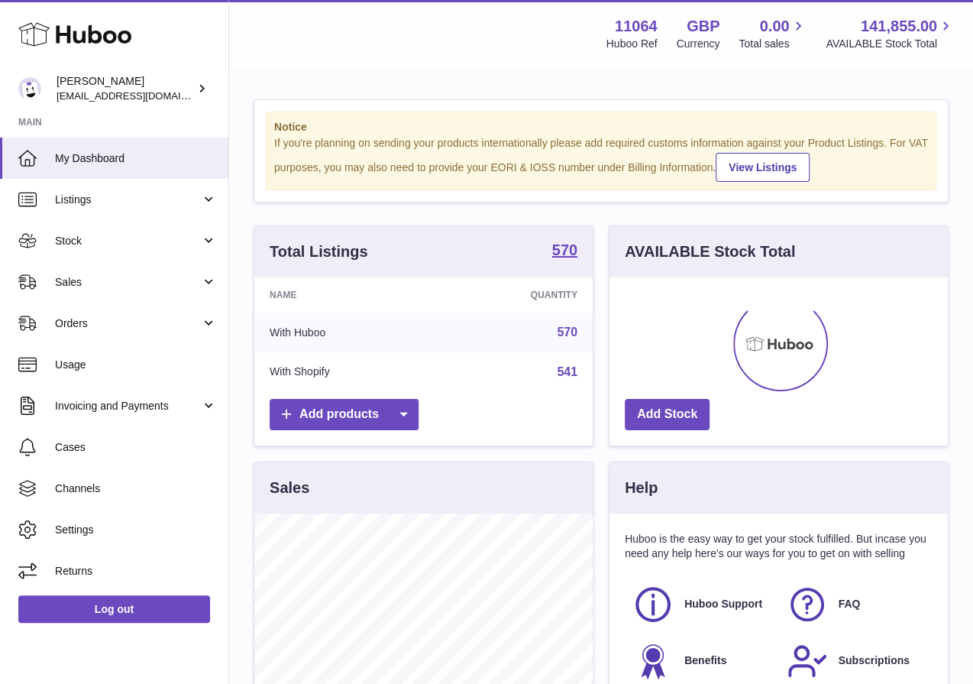
scroll to position [238, 338]
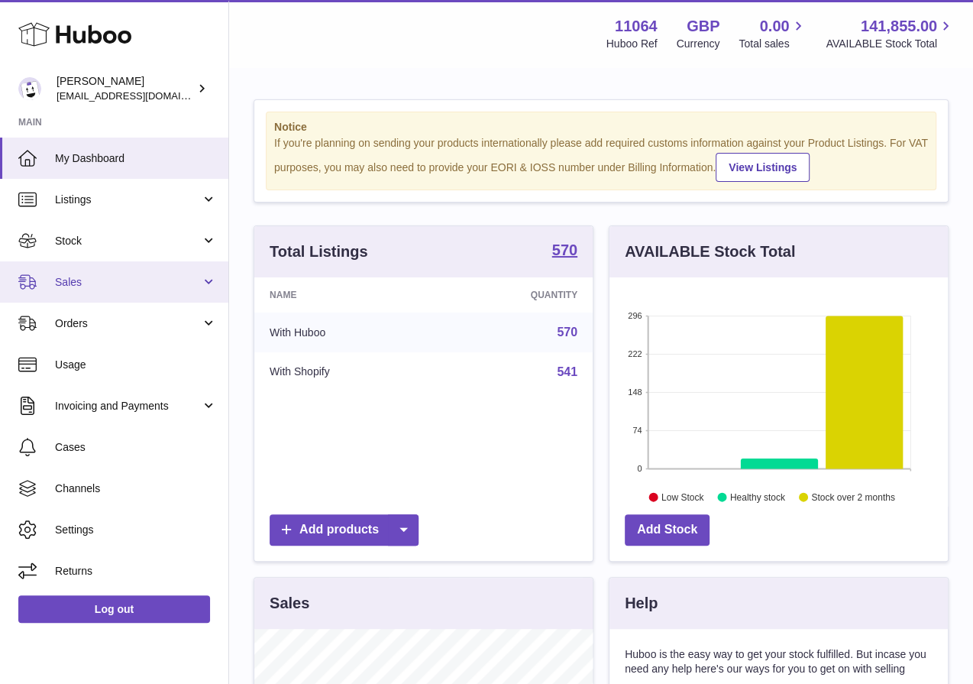
click at [147, 280] on span "Sales" at bounding box center [128, 282] width 146 height 15
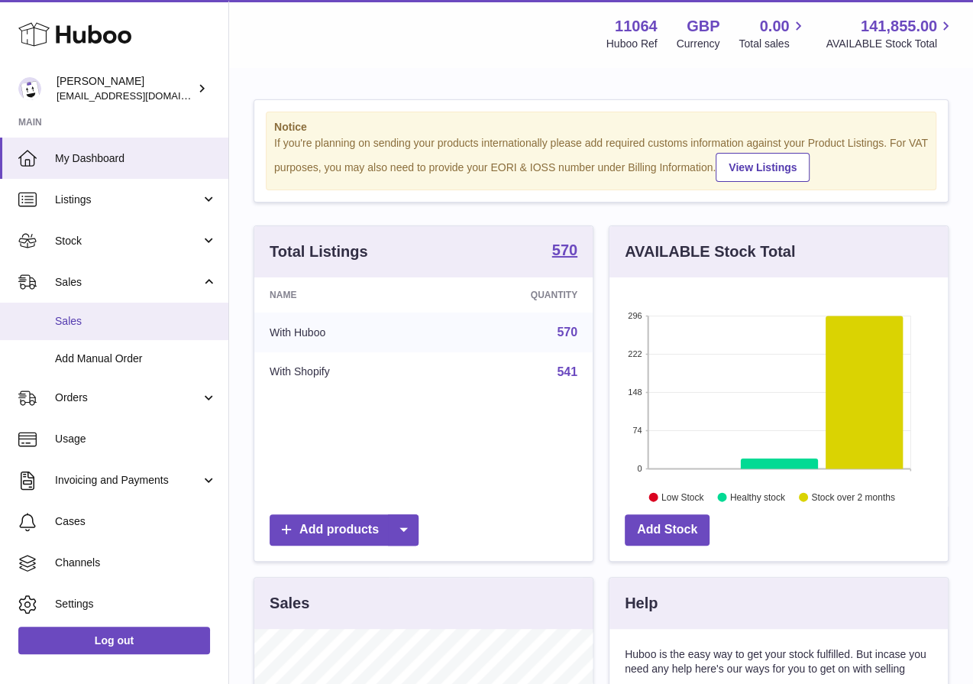
click at [149, 312] on link "Sales" at bounding box center [114, 321] width 228 height 37
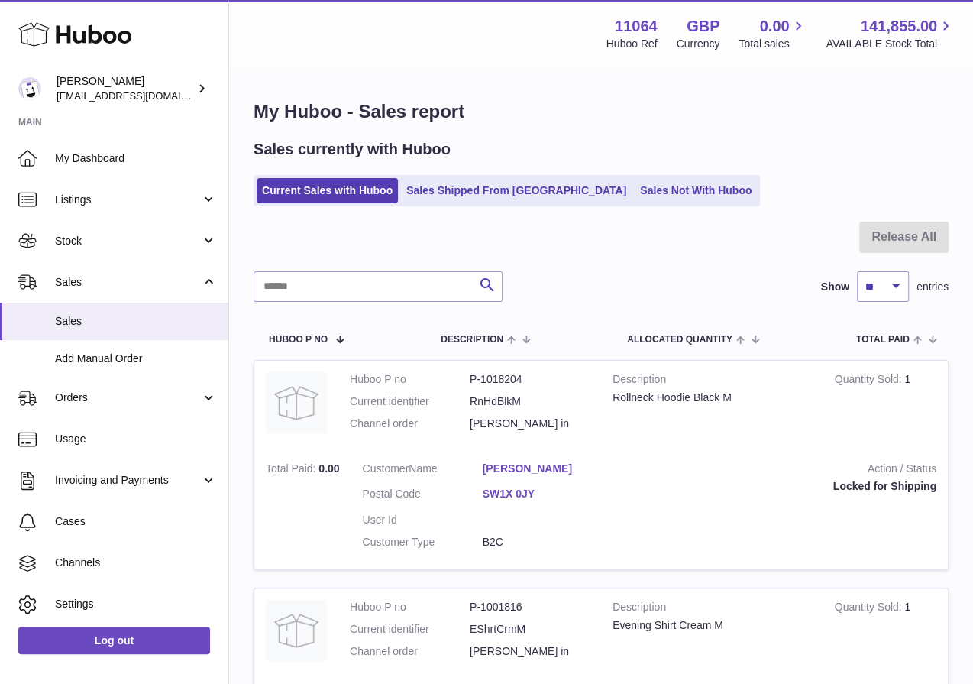
click at [720, 248] on div at bounding box center [601, 247] width 695 height 50
click at [480, 183] on link "Sales Shipped From Huboo" at bounding box center [516, 190] width 231 height 25
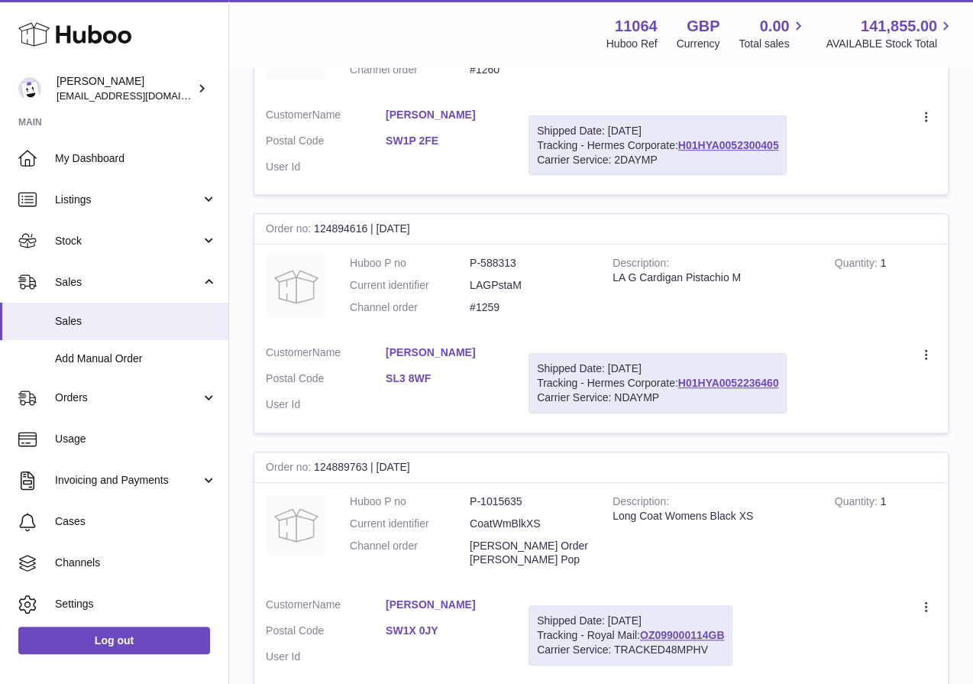
scroll to position [369, 0]
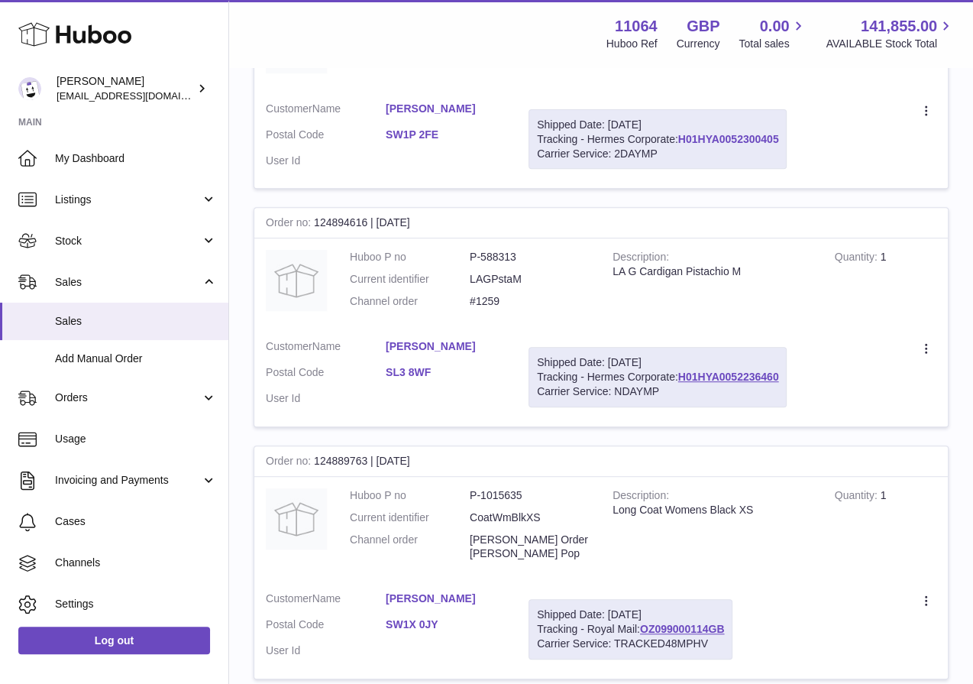
click at [721, 133] on link "H01HYA0052300405" at bounding box center [728, 139] width 101 height 12
click at [744, 244] on td "Description LA G Cardigan Pistachio M" at bounding box center [712, 282] width 222 height 89
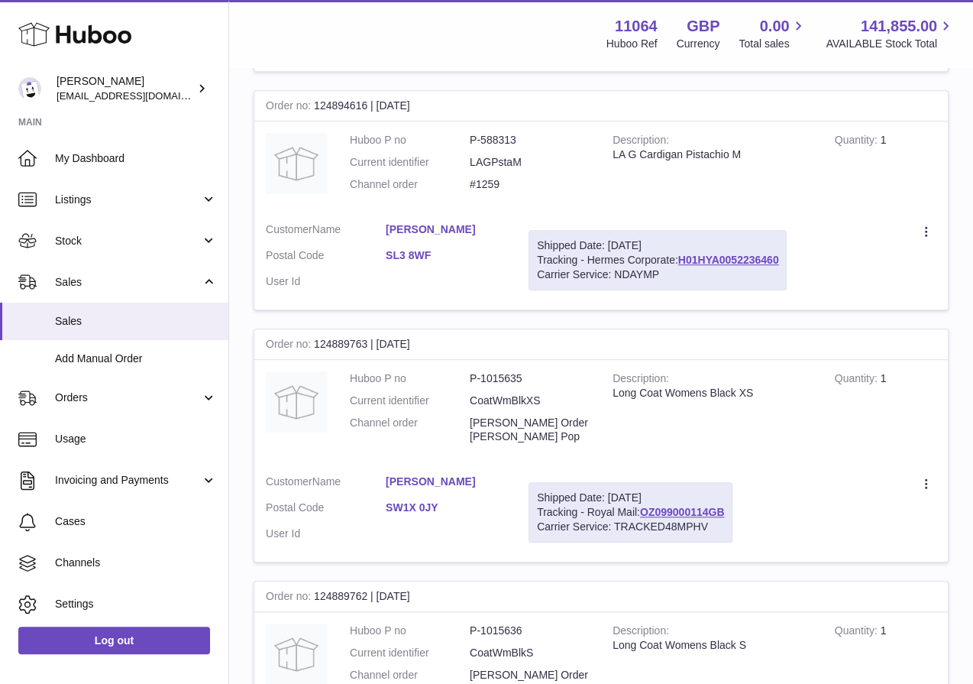
scroll to position [487, 0]
click at [743, 260] on link "H01HYA0052236460" at bounding box center [728, 259] width 101 height 12
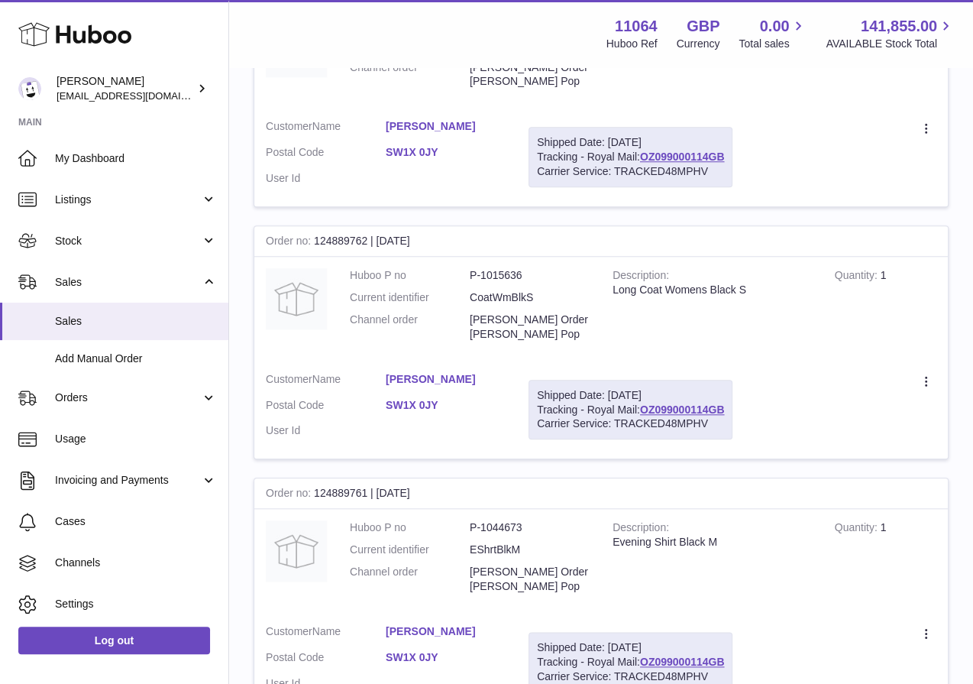
scroll to position [835, 0]
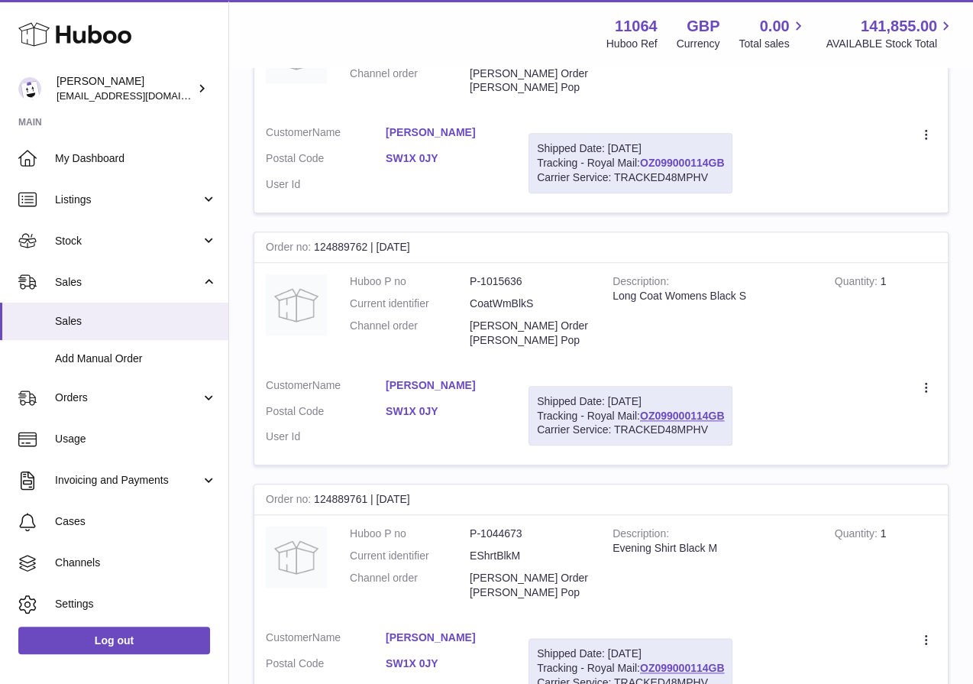
click at [684, 157] on link "OZ099000114GB" at bounding box center [682, 163] width 85 height 12
click at [888, 396] on td "Create a ticket Duplicate Order" at bounding box center [846, 416] width 204 height 99
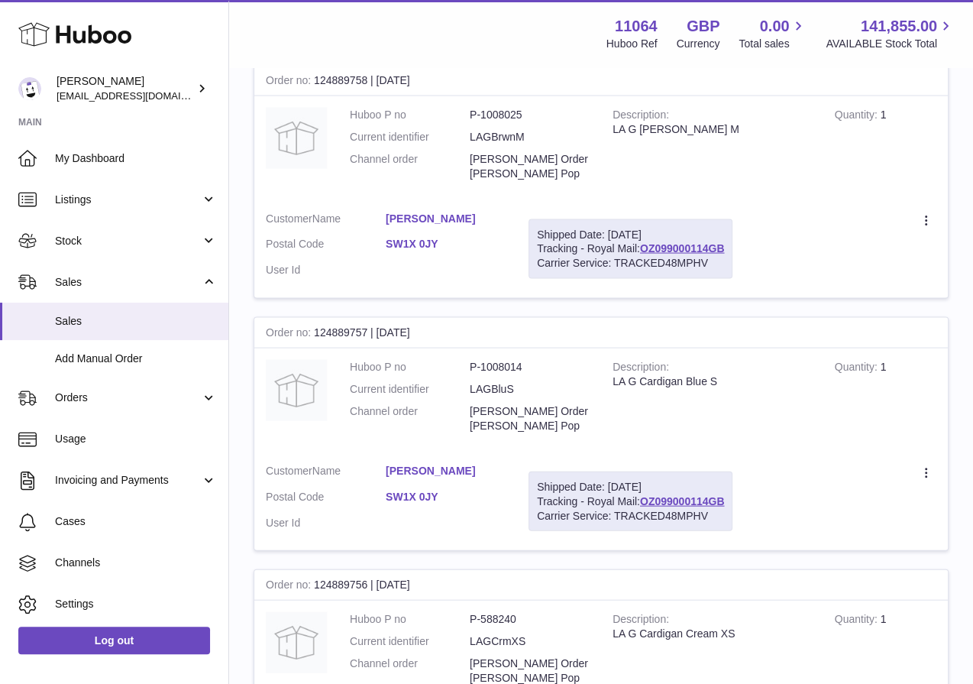
scroll to position [2181, 0]
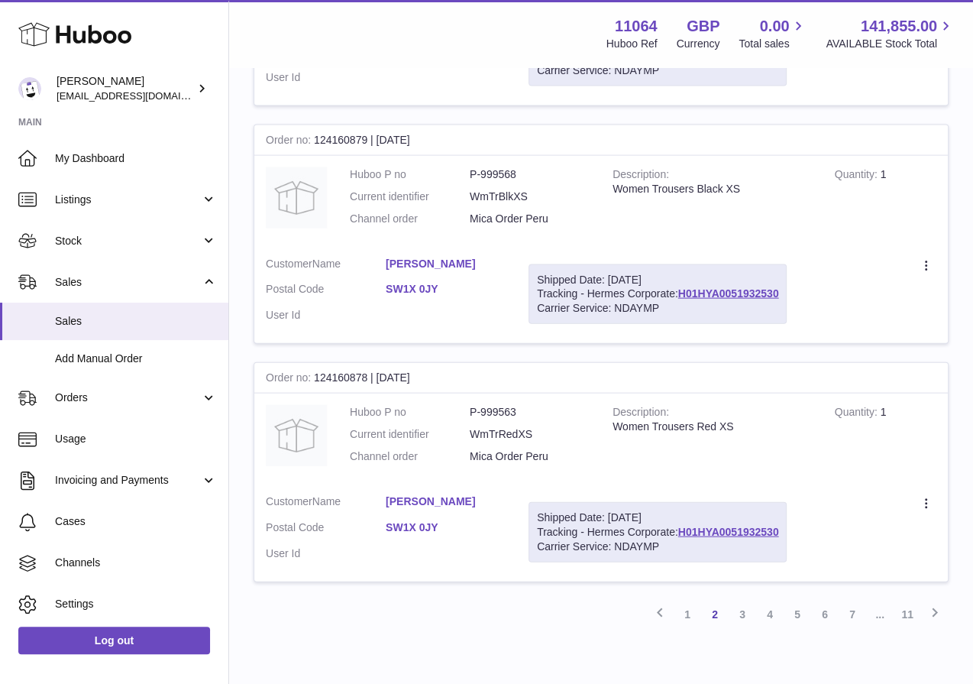
scroll to position [2181, 0]
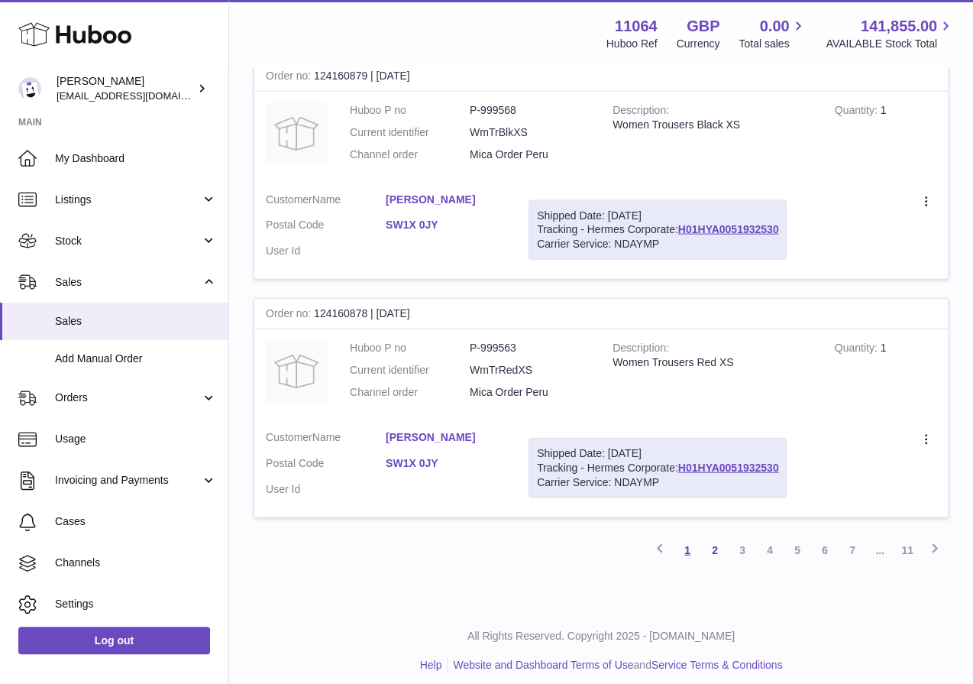
click at [693, 536] on link "1" at bounding box center [688, 550] width 28 height 28
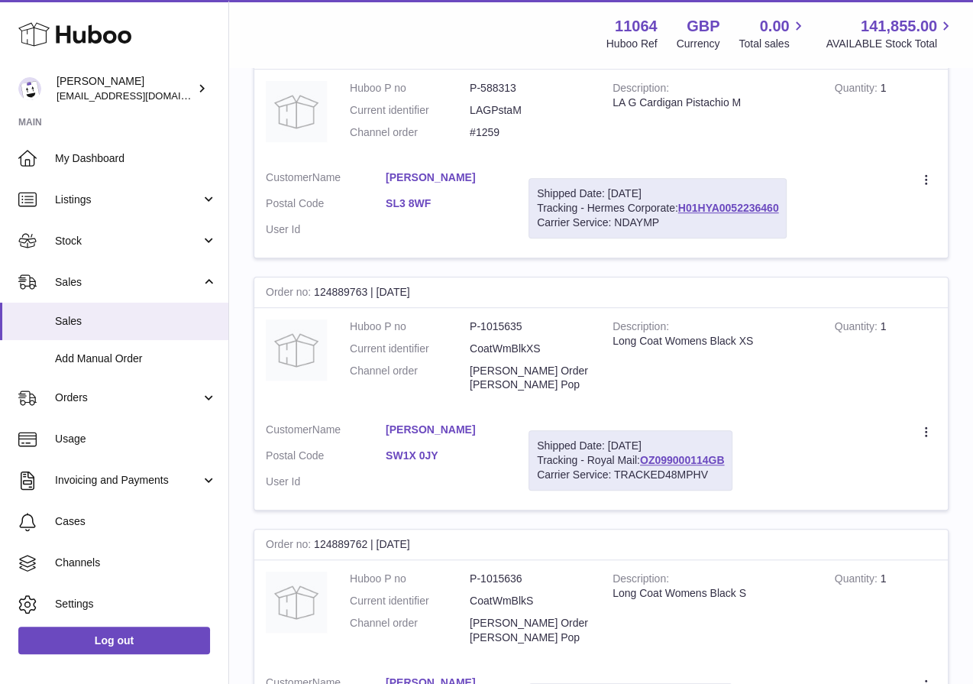
scroll to position [69, 0]
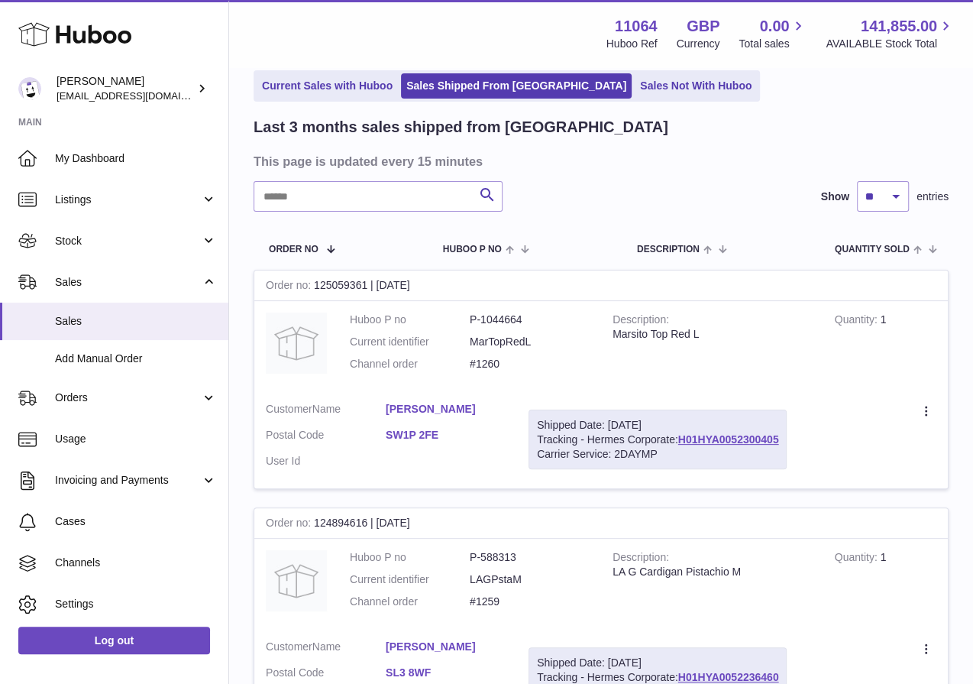
click at [646, 311] on td "Description Marsito Top Red L" at bounding box center [712, 345] width 222 height 89
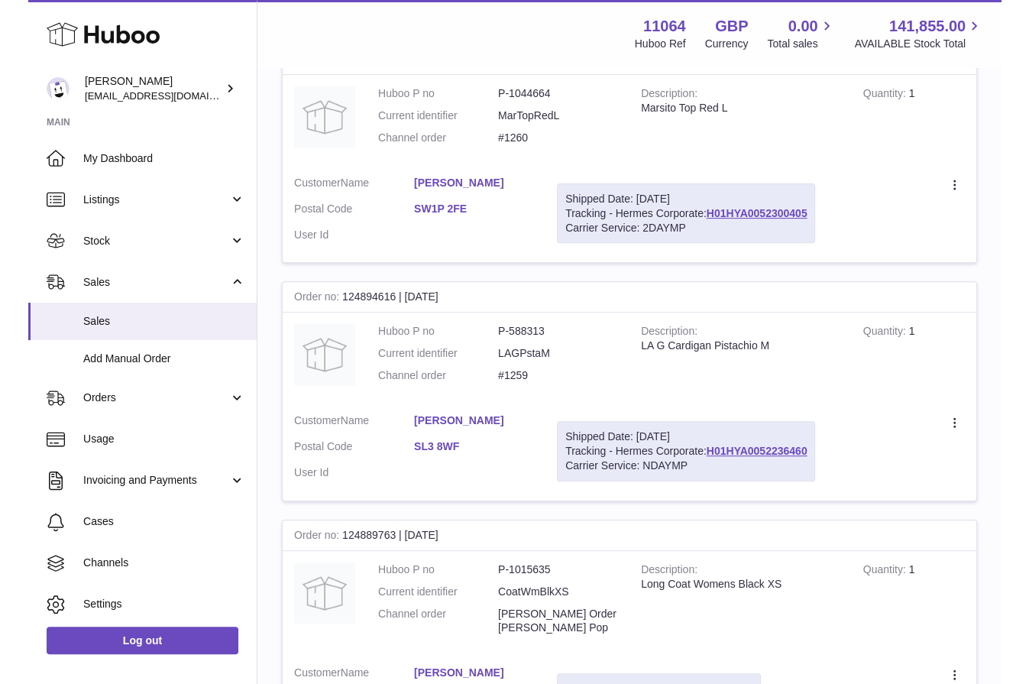
scroll to position [0, 0]
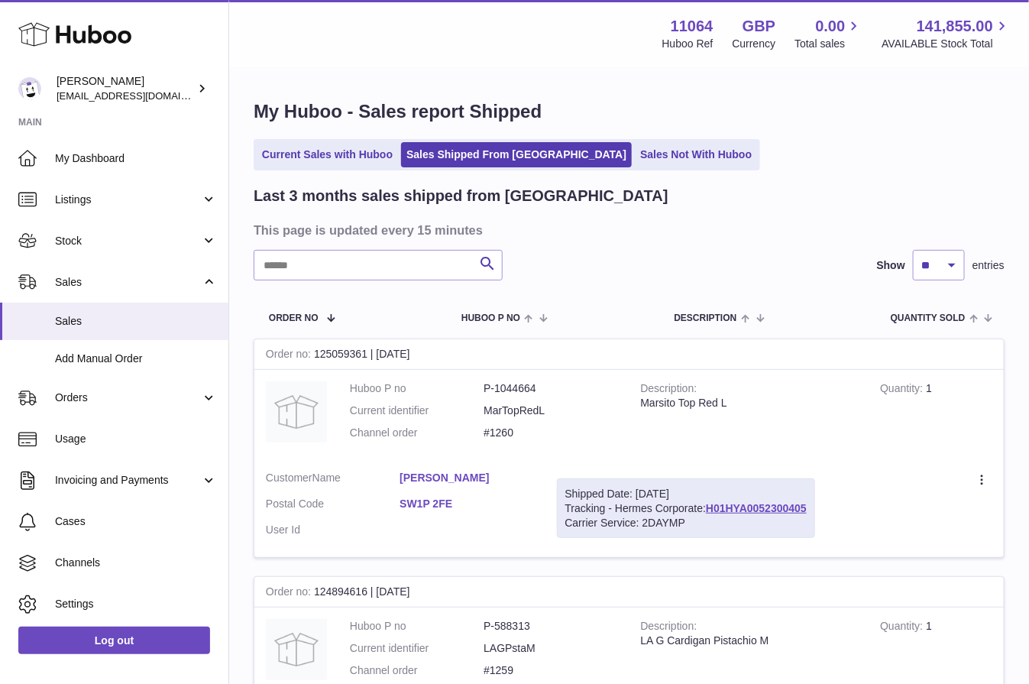
click at [818, 190] on div "Last 3 months sales shipped from [GEOGRAPHIC_DATA]" at bounding box center [629, 196] width 751 height 21
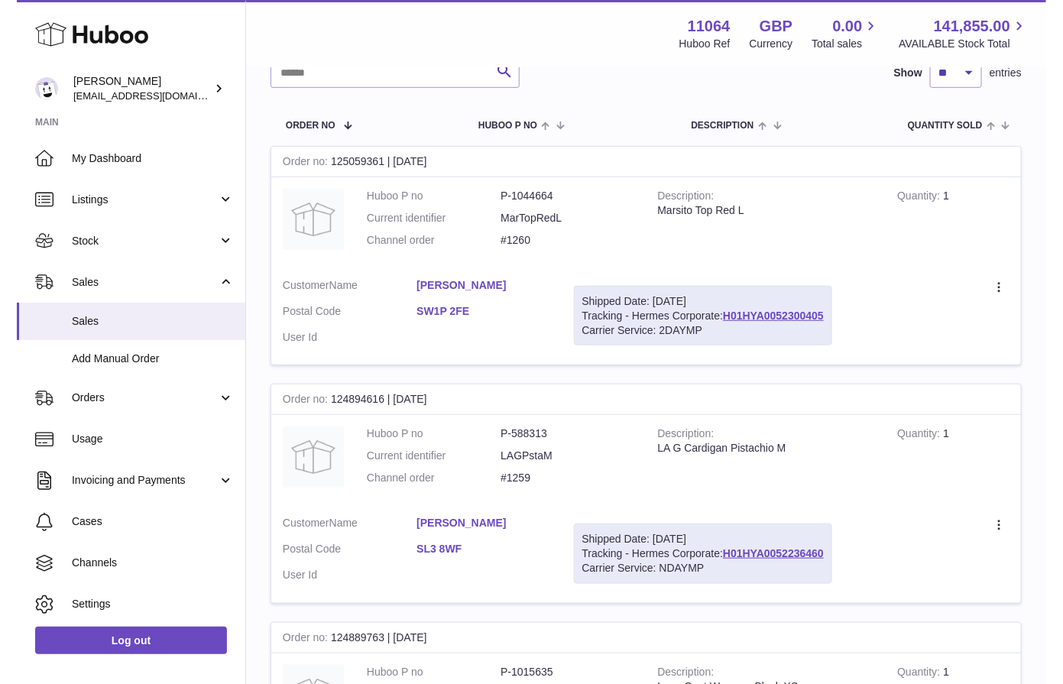
scroll to position [192, 0]
